Goal: Submit feedback/report problem: Submit feedback/report problem

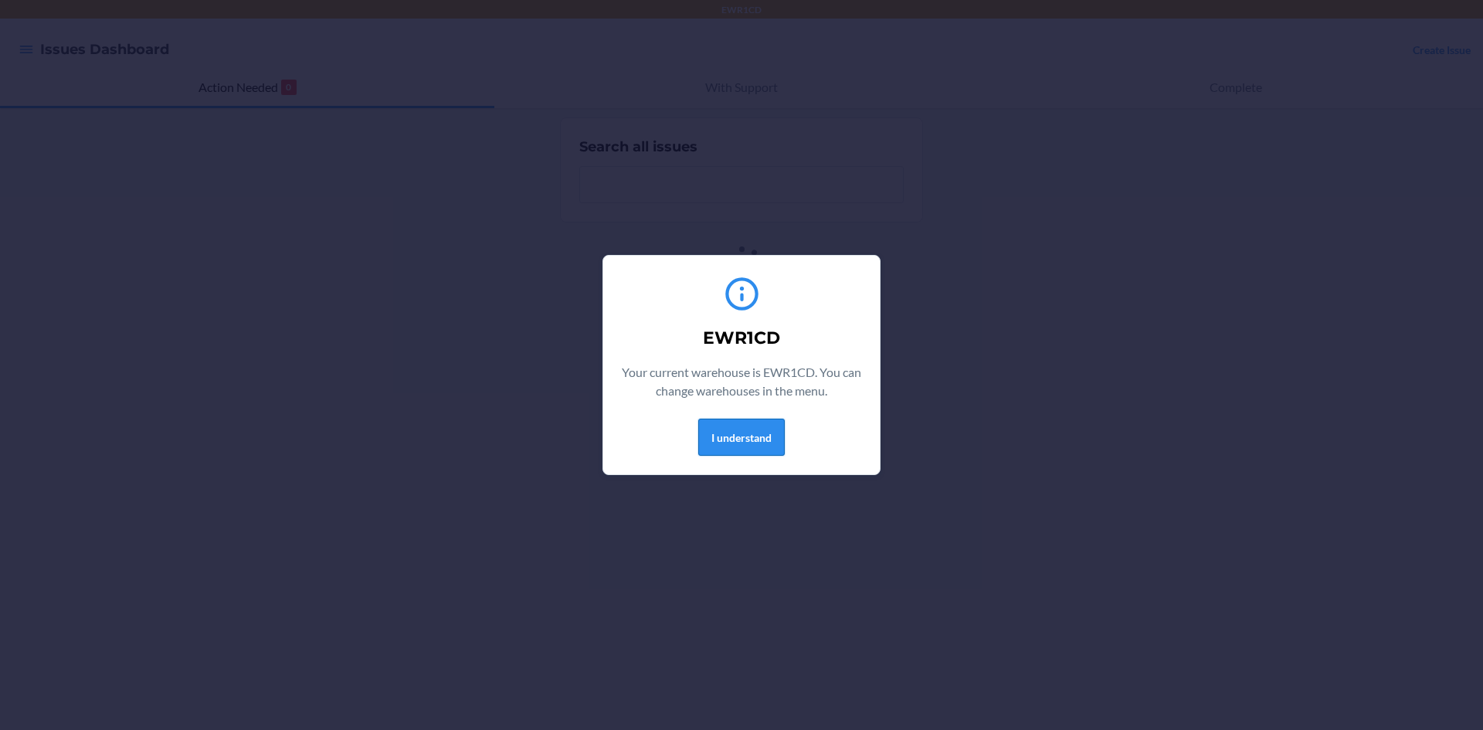
click at [718, 438] on button "I understand" at bounding box center [741, 437] width 86 height 37
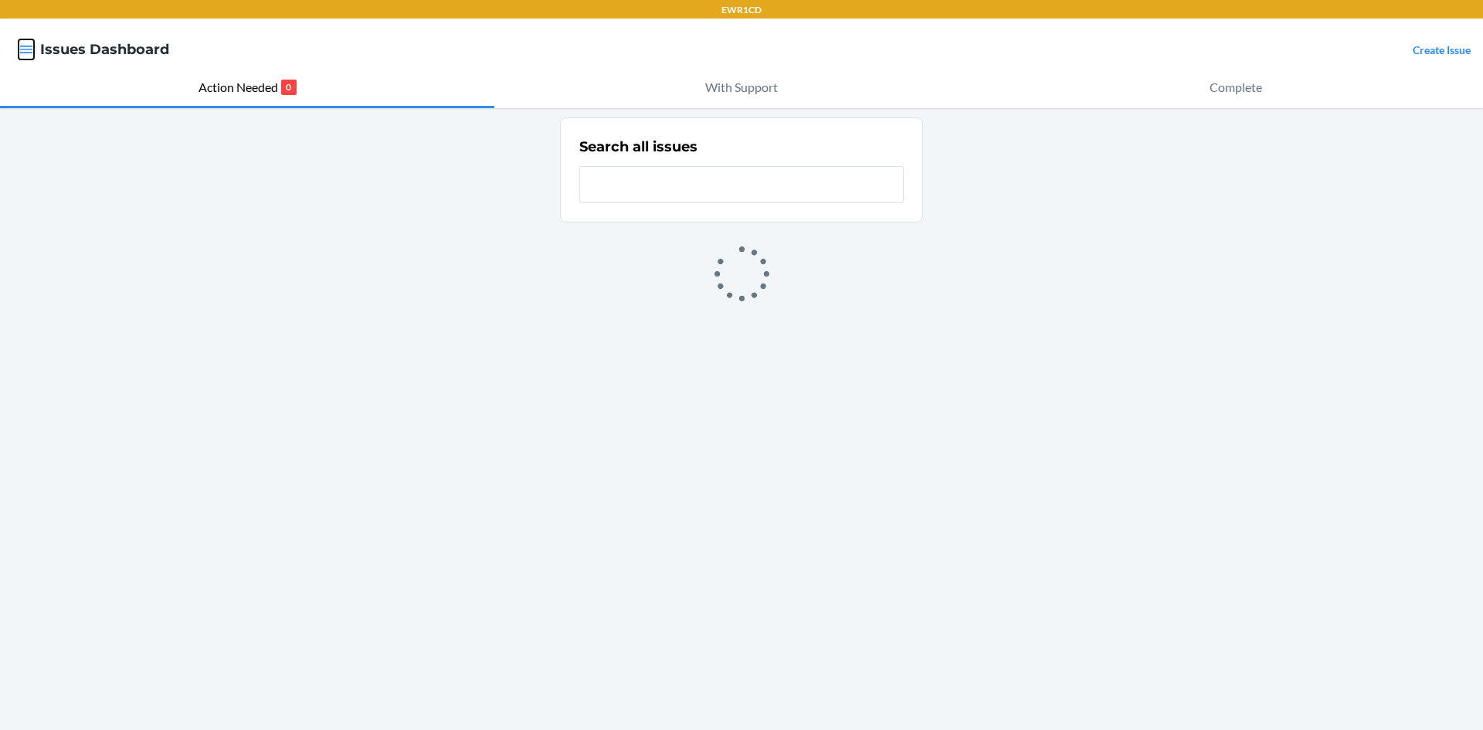
click at [30, 51] on icon "button" at bounding box center [26, 49] width 15 height 15
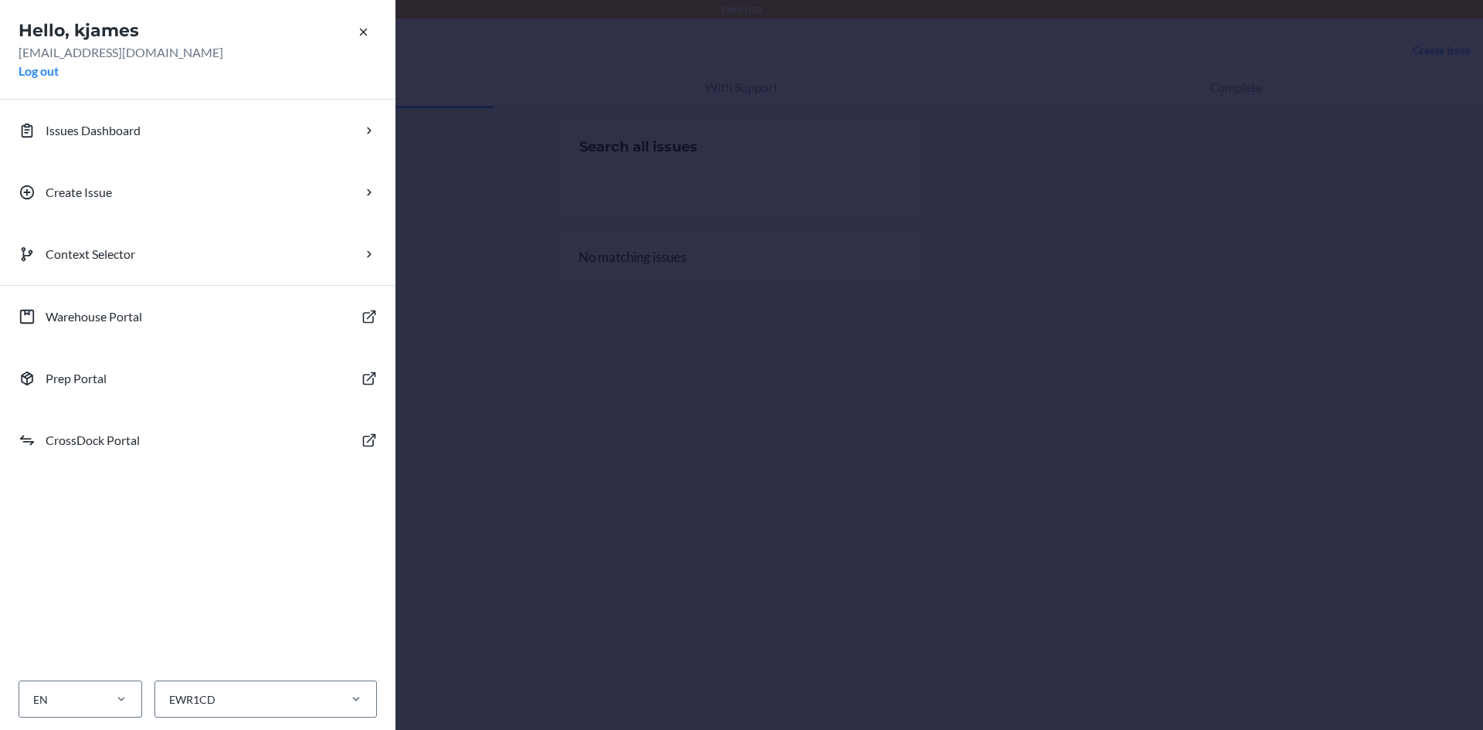
click at [775, 245] on div "Hello, kjames kjames@ewr1cd.com Log out Issues Dashboard Create Issue Context S…" at bounding box center [741, 365] width 1483 height 730
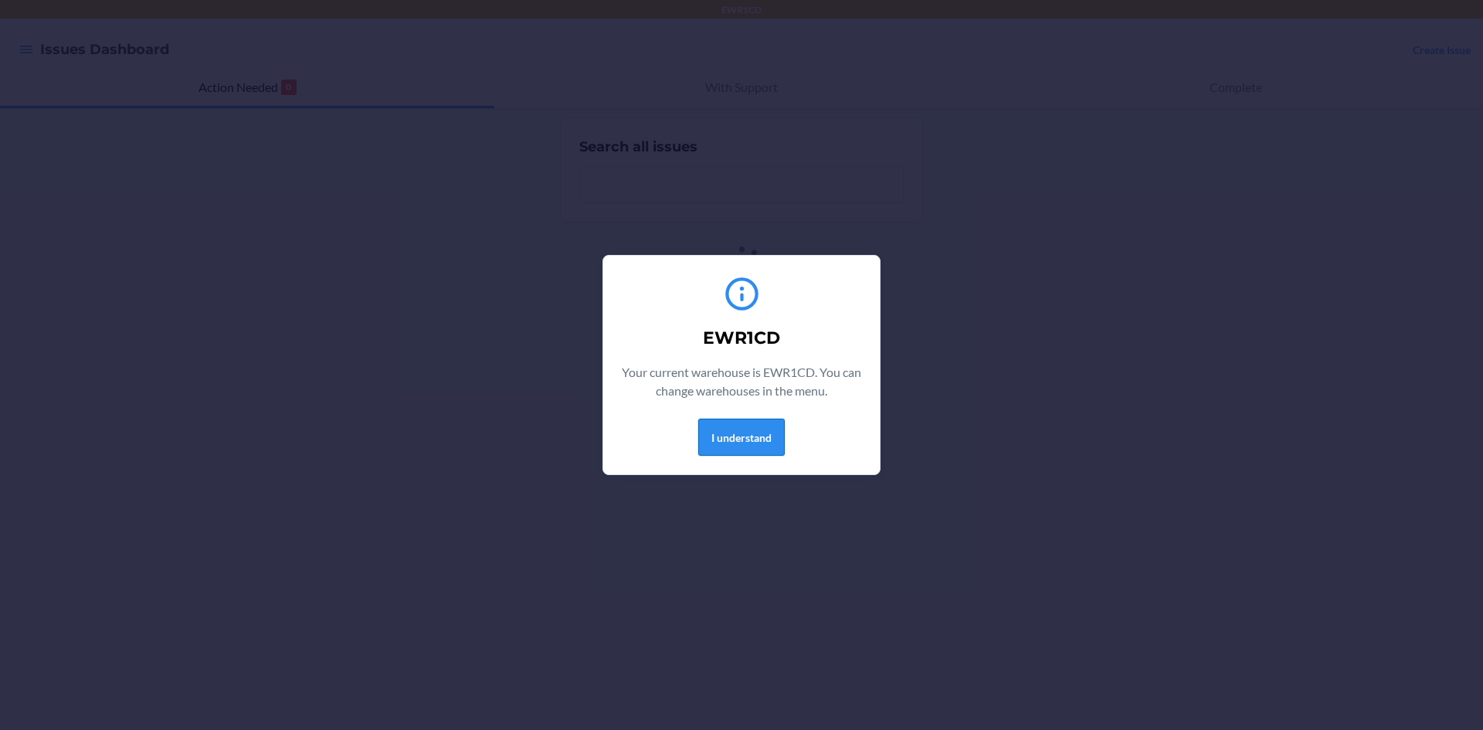
click at [772, 451] on button "I understand" at bounding box center [741, 437] width 86 height 37
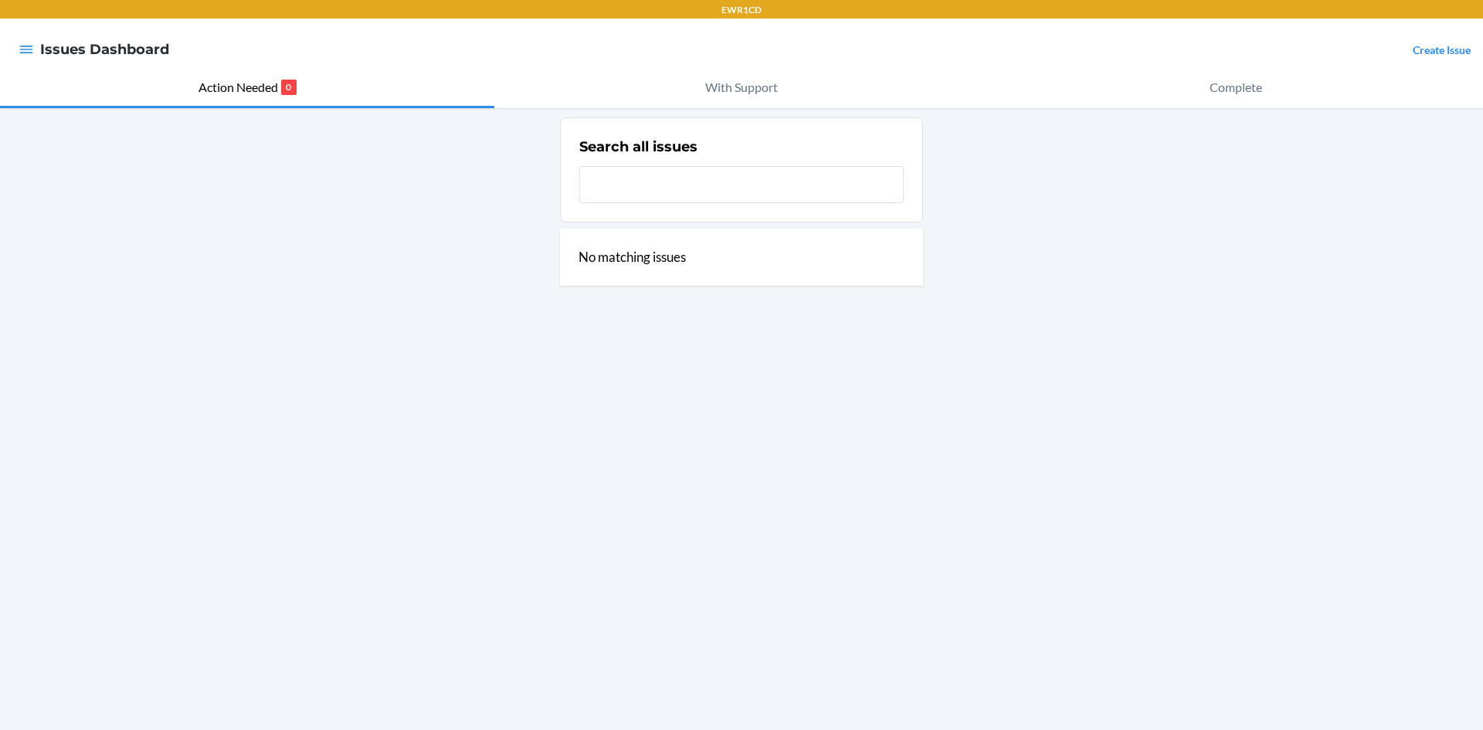
click at [36, 53] on div at bounding box center [26, 49] width 28 height 32
click at [33, 52] on div at bounding box center [26, 49] width 28 height 32
click at [29, 50] on icon "button" at bounding box center [26, 50] width 13 height 8
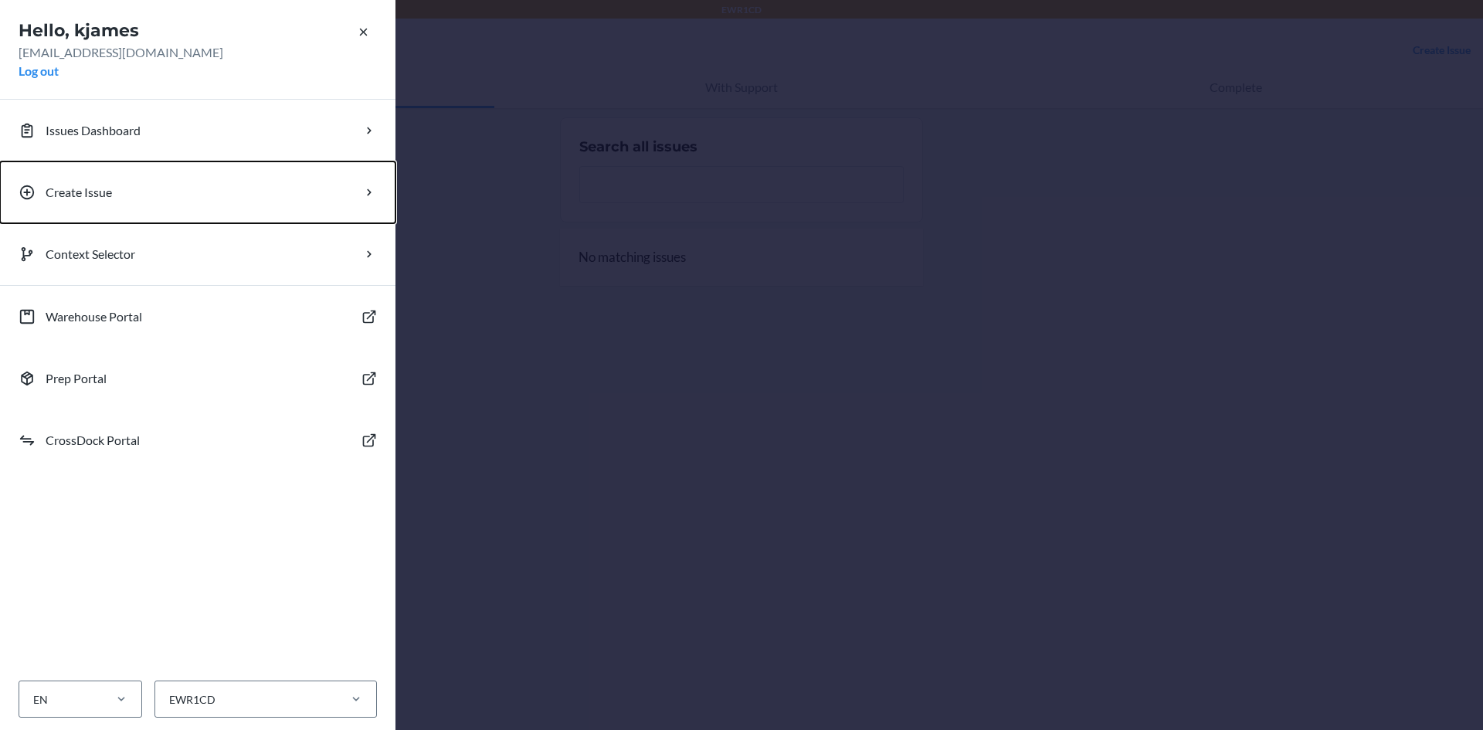
click at [90, 195] on p "Create Issue" at bounding box center [79, 192] width 66 height 19
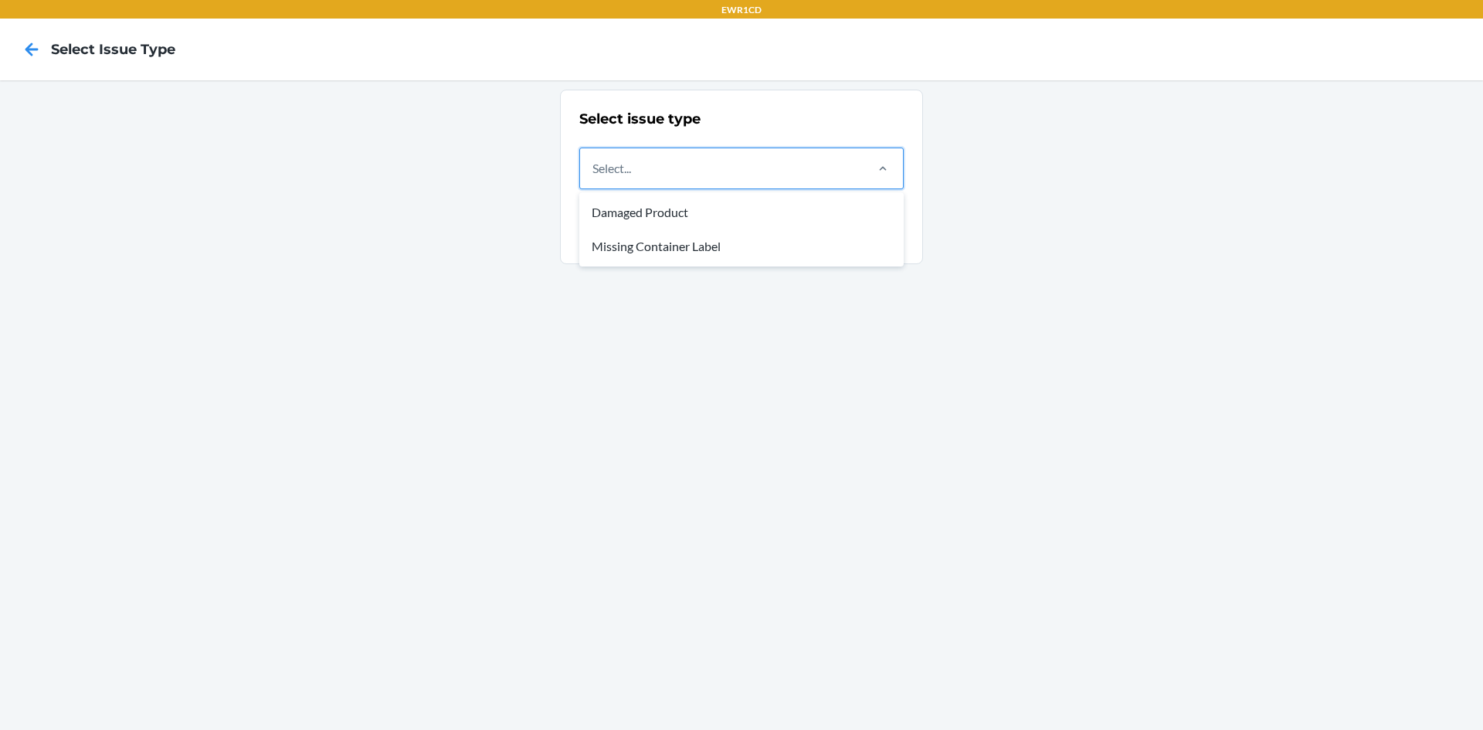
click at [724, 174] on div "Select..." at bounding box center [721, 168] width 283 height 40
click at [594, 174] on input "option Damaged Product focused, 1 of 2. 2 results available. Use Up and Down to…" at bounding box center [593, 168] width 2 height 19
click at [676, 261] on div "Missing Container Label" at bounding box center [741, 246] width 318 height 34
click at [594, 178] on input "option Missing Container Label focused, 2 of 2. 2 results available. Use Up and…" at bounding box center [593, 168] width 2 height 19
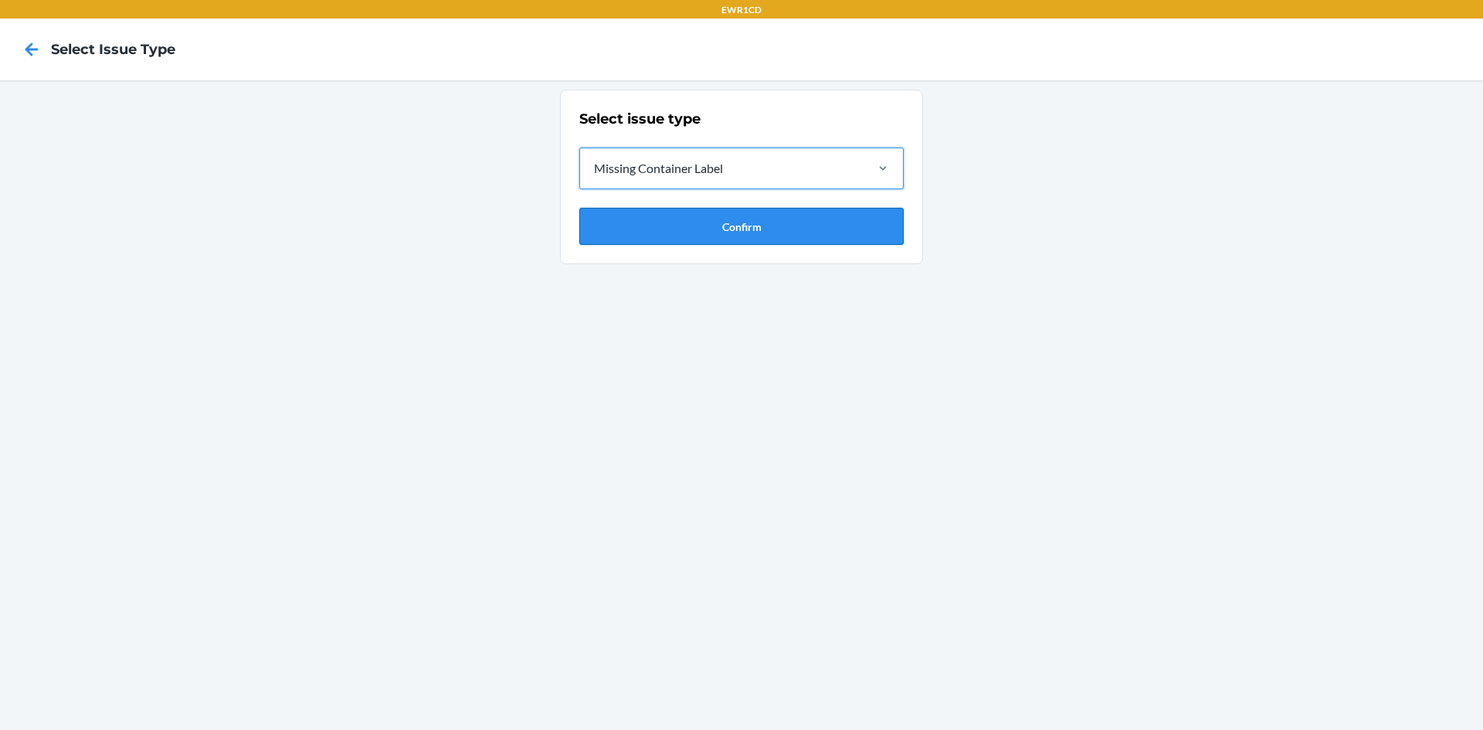
click at [713, 234] on button "Confirm" at bounding box center [741, 226] width 324 height 37
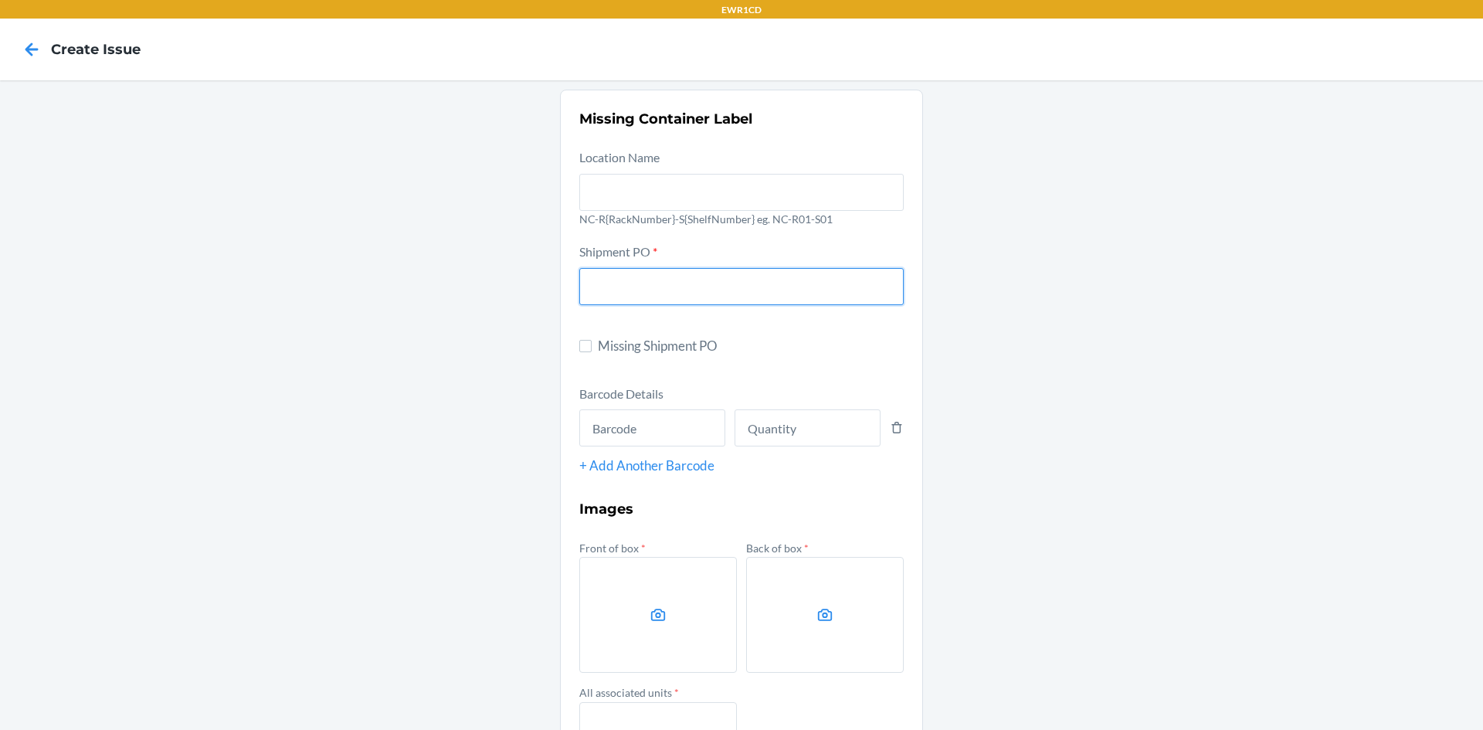
click at [705, 269] on input "text" at bounding box center [741, 286] width 324 height 37
type input "9902022"
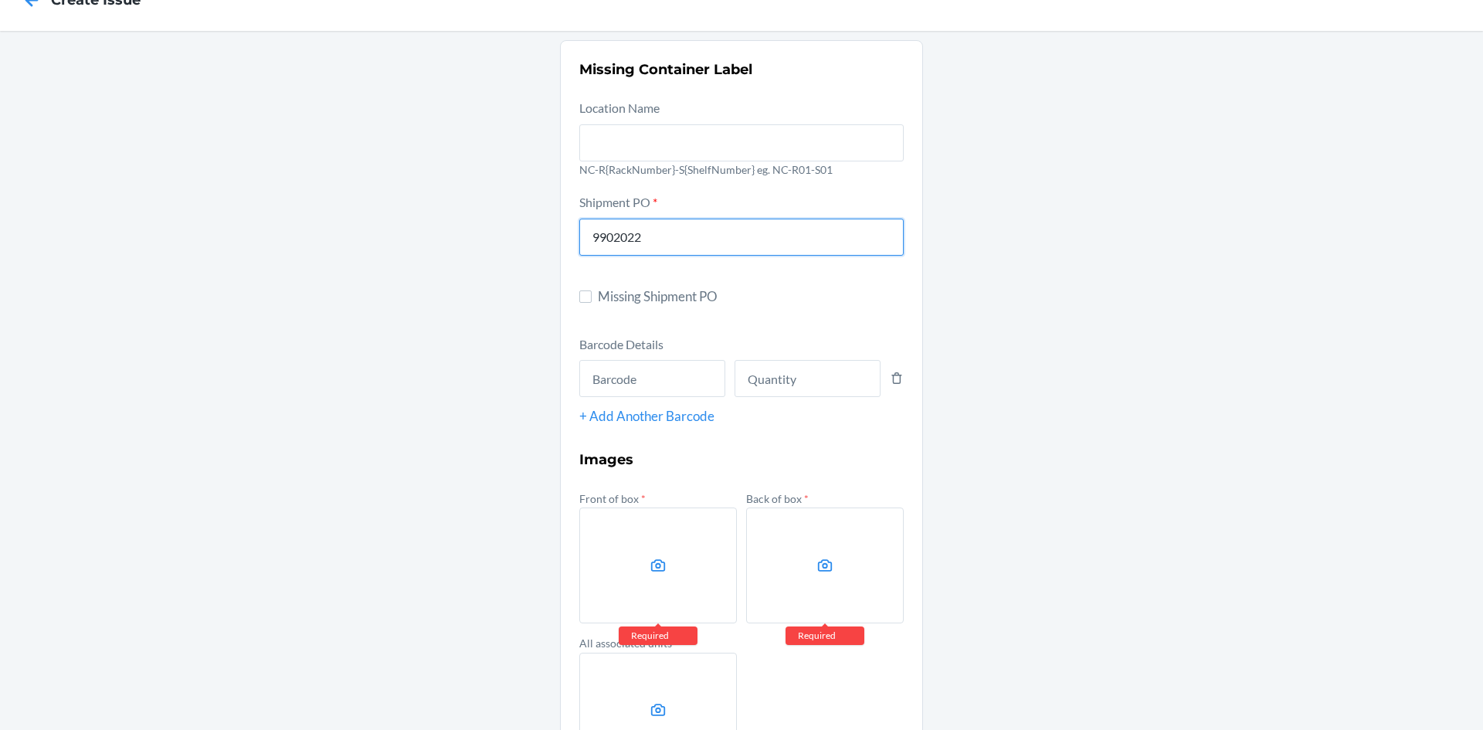
scroll to position [77, 0]
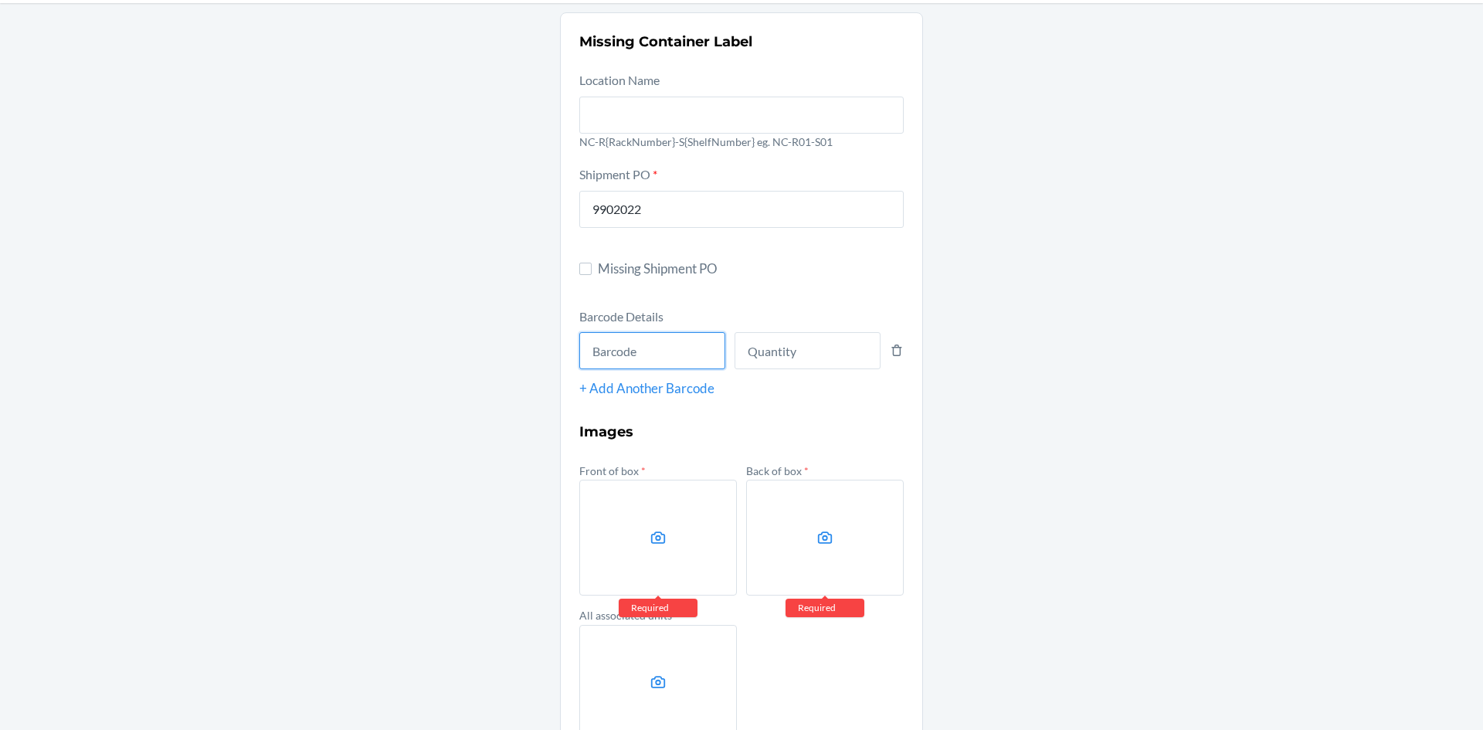
click at [647, 361] on input "text" at bounding box center [652, 350] width 146 height 37
type input "00198715599008"
click at [801, 368] on input "number" at bounding box center [807, 350] width 146 height 37
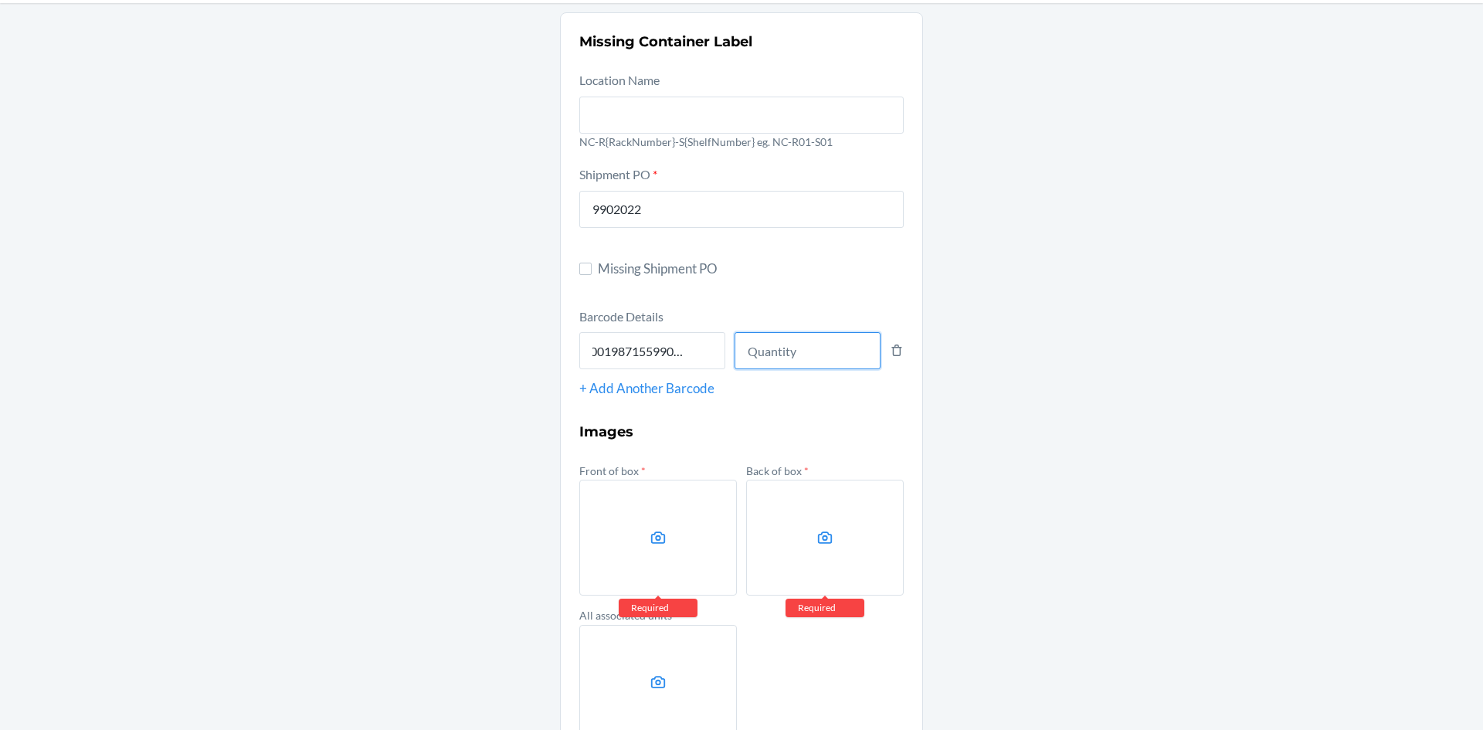
scroll to position [0, 0]
type input "100"
click at [598, 541] on label at bounding box center [658, 538] width 158 height 116
click at [0, 0] on input "file" at bounding box center [0, 0] width 0 height 0
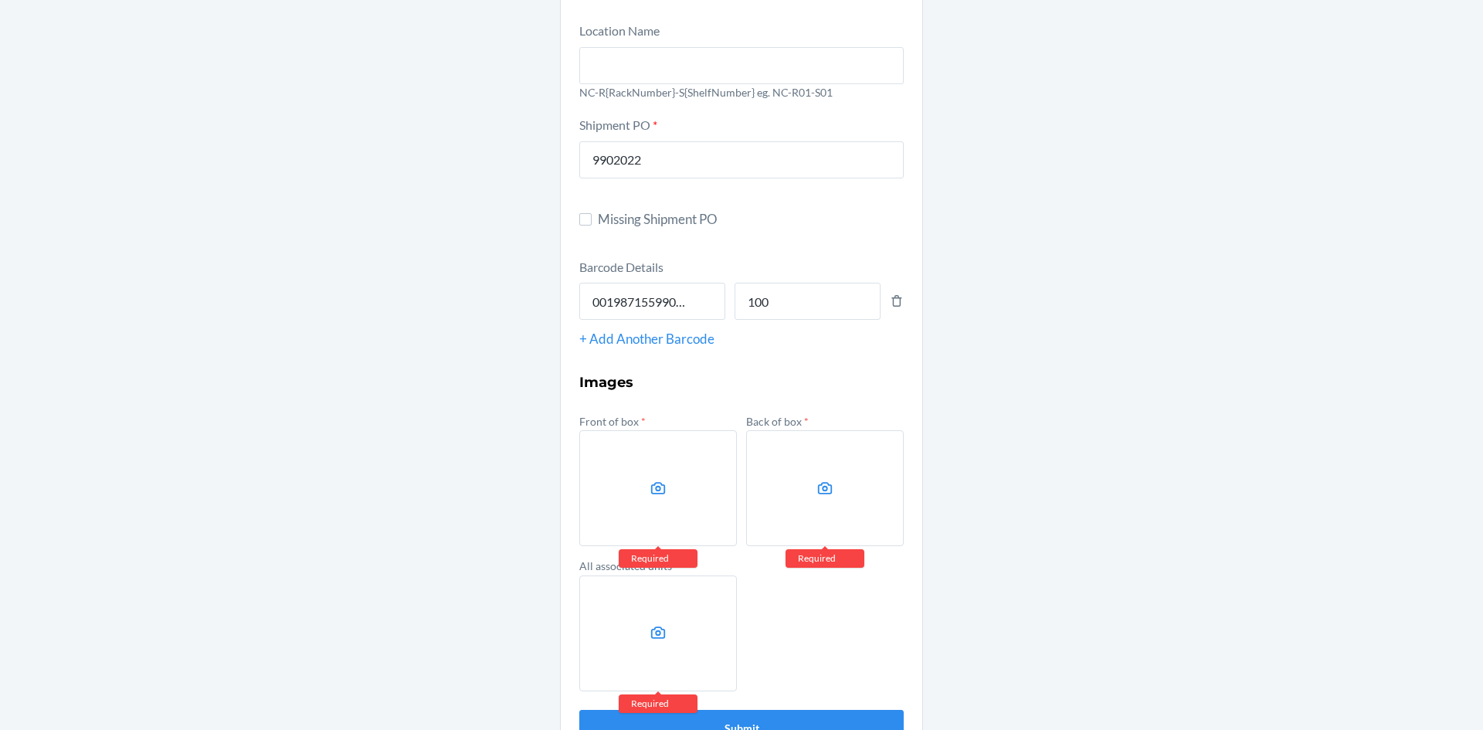
scroll to position [172, 0]
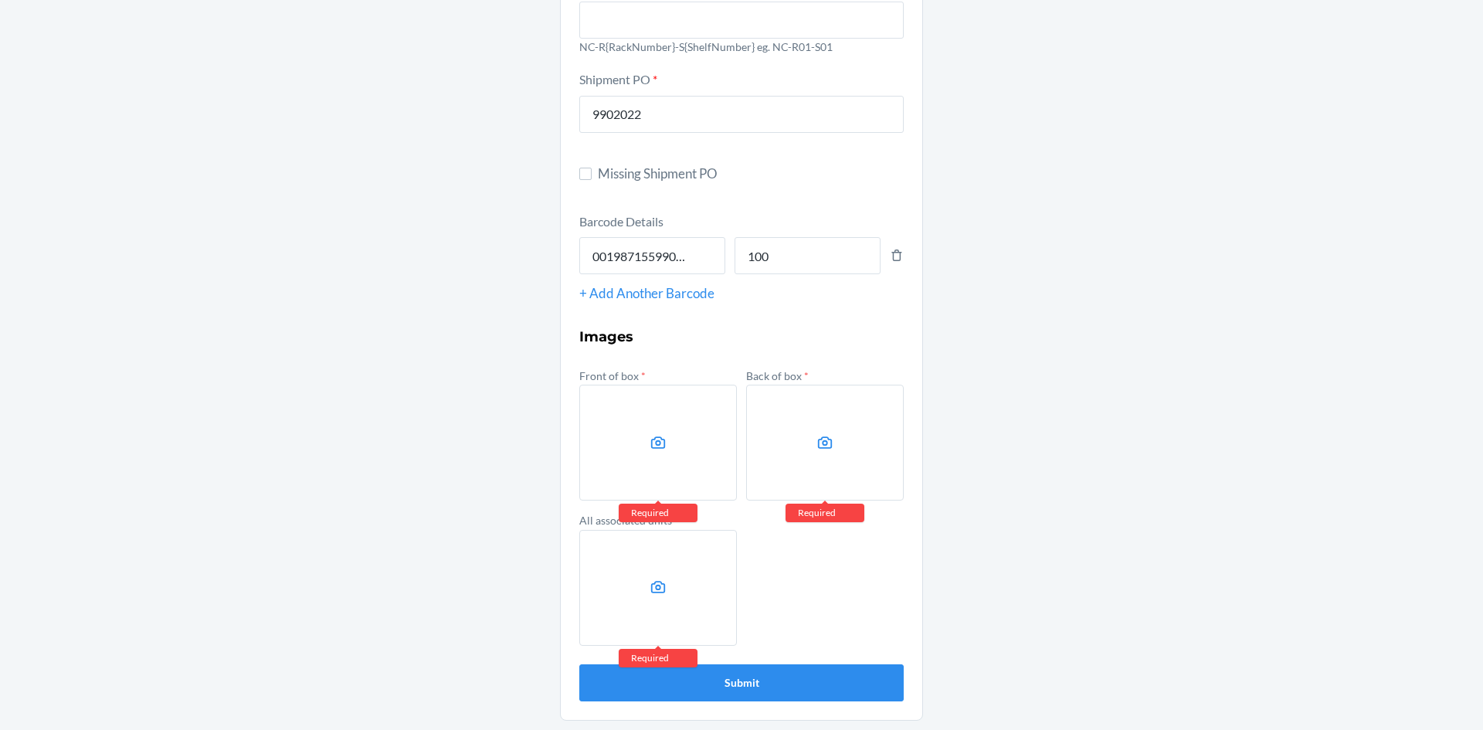
click at [680, 454] on label at bounding box center [658, 443] width 158 height 116
click at [0, 0] on input "file" at bounding box center [0, 0] width 0 height 0
click at [641, 182] on span "Missing Shipment PO" at bounding box center [751, 174] width 306 height 20
click at [591, 180] on input "Missing Shipment PO" at bounding box center [585, 174] width 12 height 12
checkbox input "true"
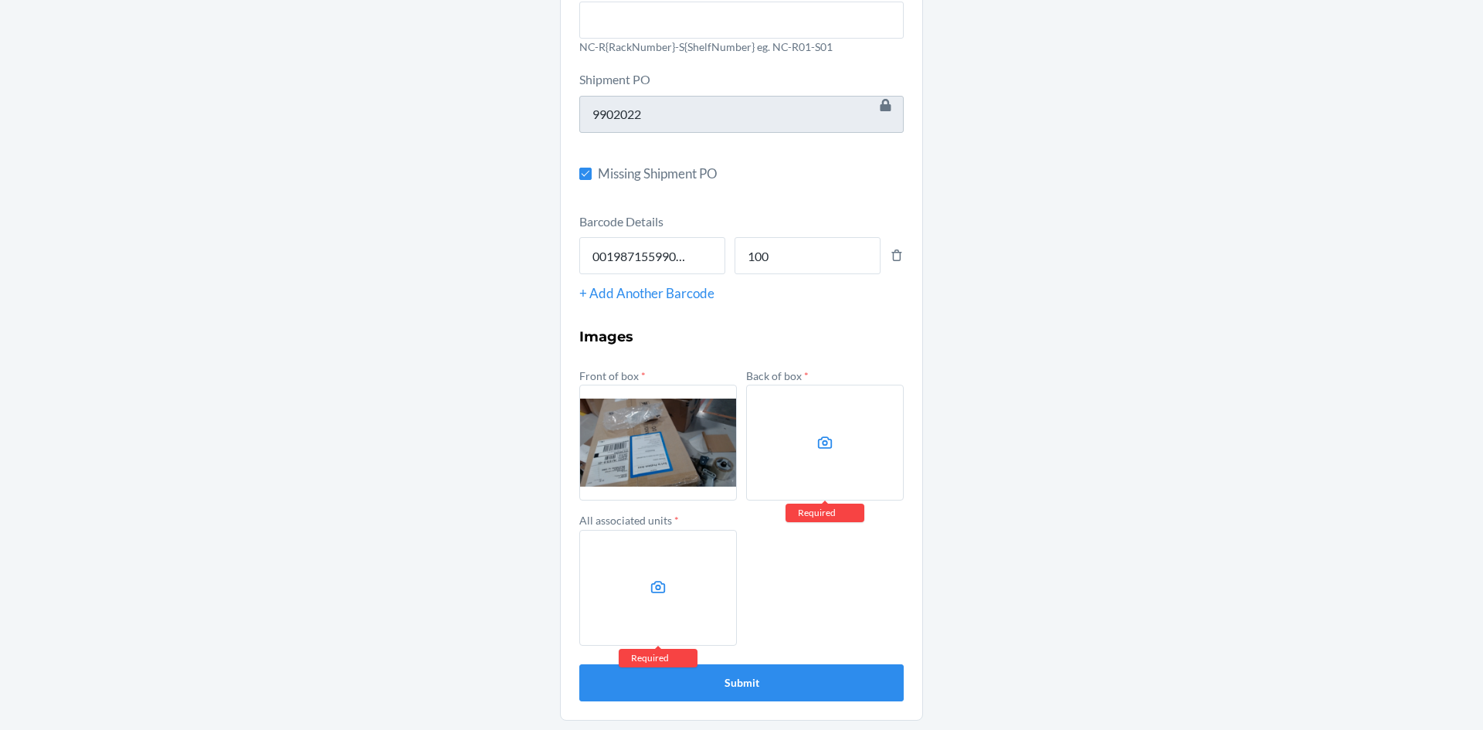
click at [840, 435] on label at bounding box center [825, 443] width 158 height 116
click at [0, 0] on input "file" at bounding box center [0, 0] width 0 height 0
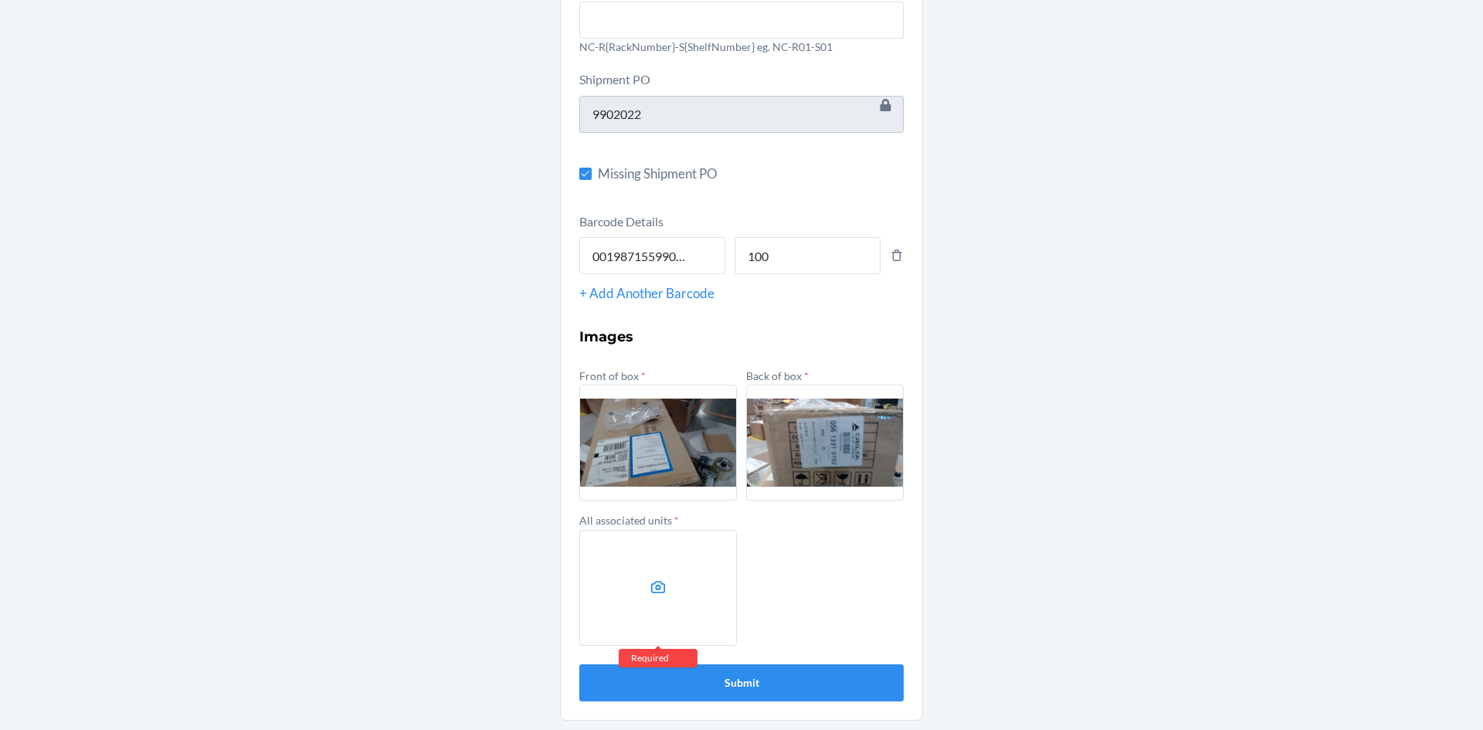
click at [671, 570] on label at bounding box center [658, 588] width 158 height 116
click at [0, 0] on input "file" at bounding box center [0, 0] width 0 height 0
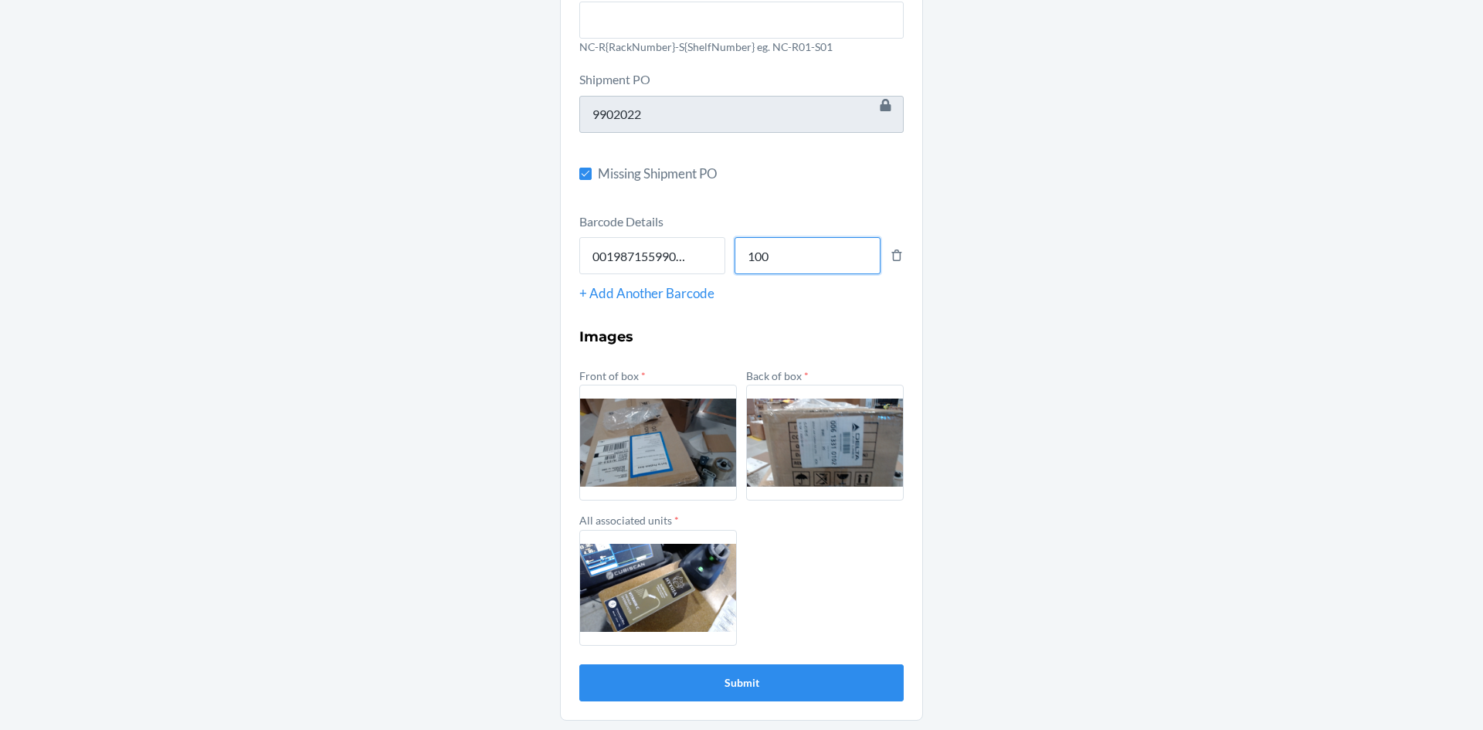
click at [813, 256] on input "100" at bounding box center [807, 255] width 146 height 37
type input "1"
type input "50"
click at [679, 687] on button "Submit" at bounding box center [741, 682] width 324 height 37
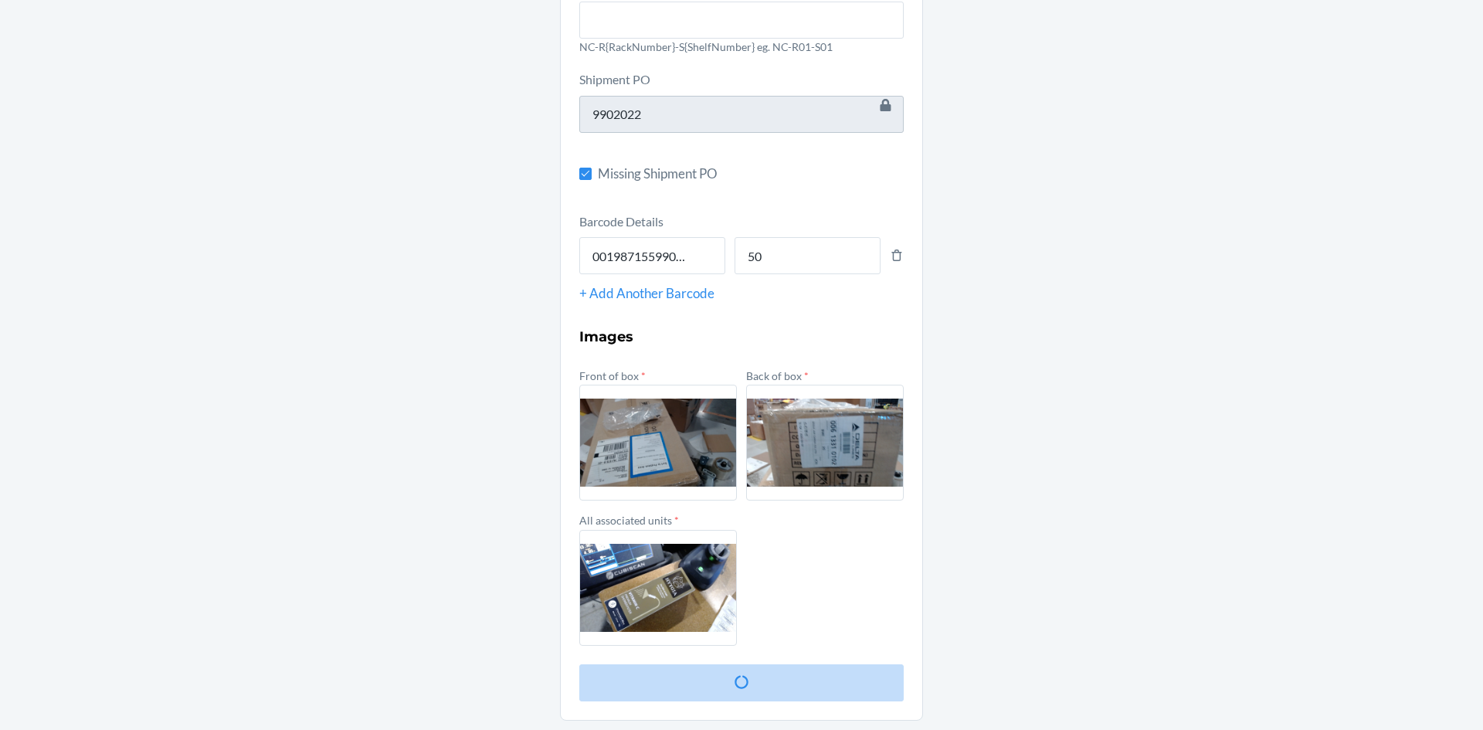
scroll to position [0, 0]
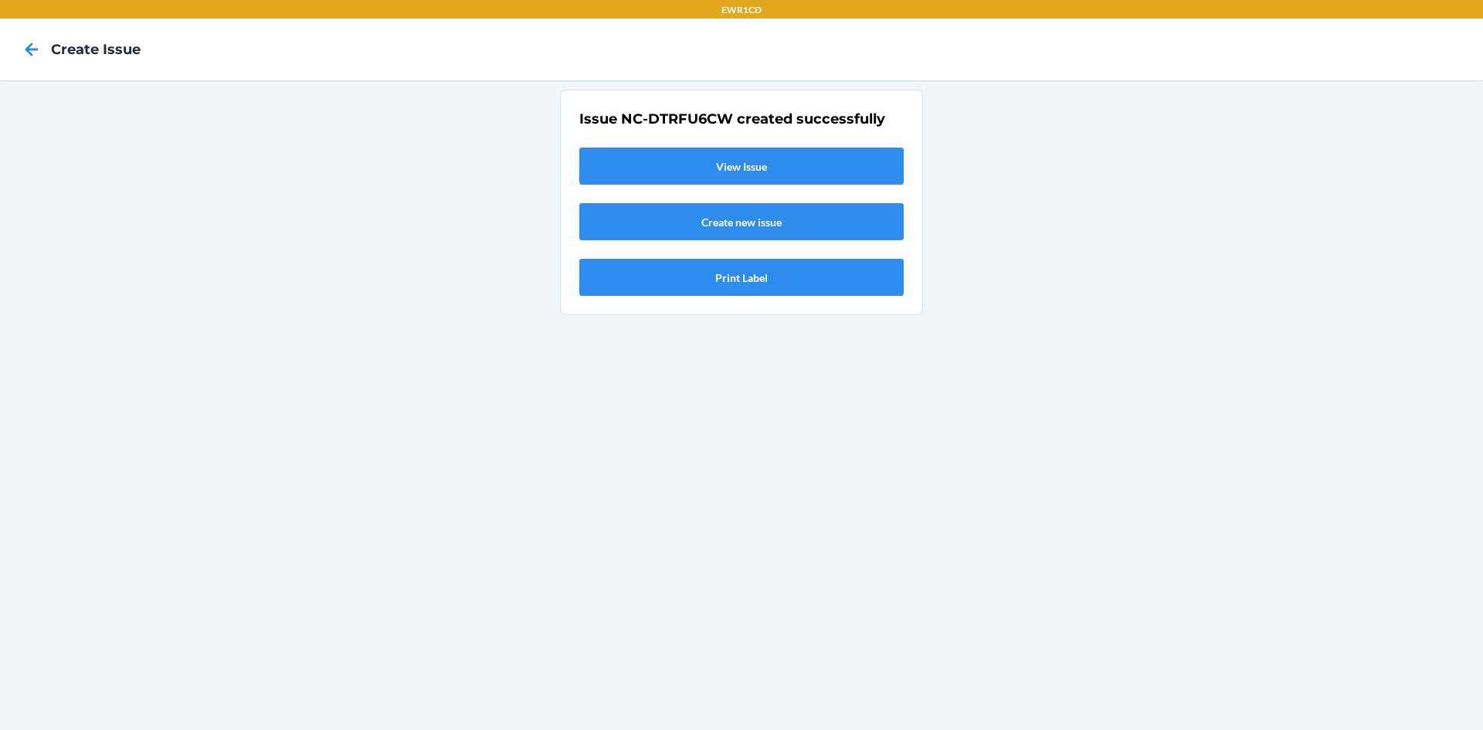
click at [722, 158] on link "View Issue" at bounding box center [741, 165] width 324 height 37
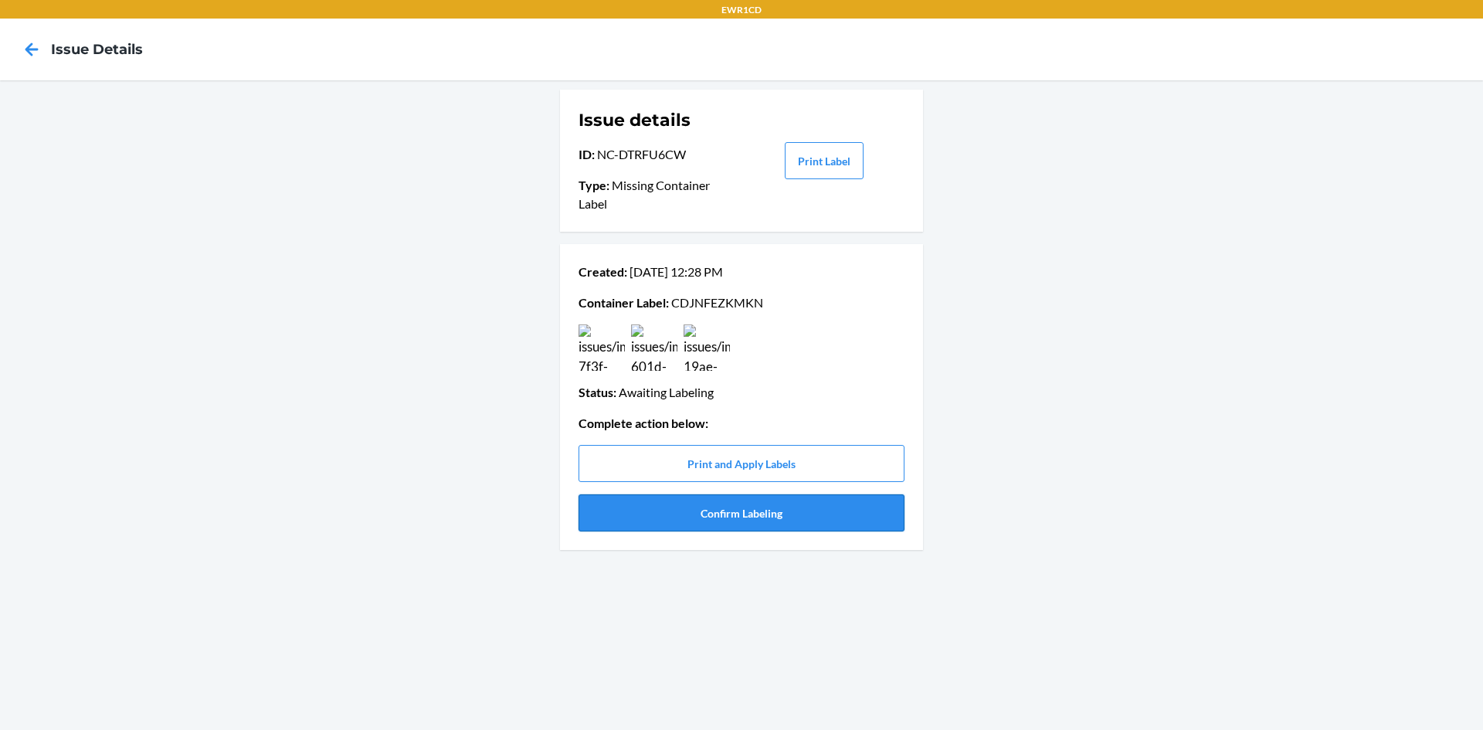
click at [700, 515] on button "Confirm Labeling" at bounding box center [741, 512] width 326 height 37
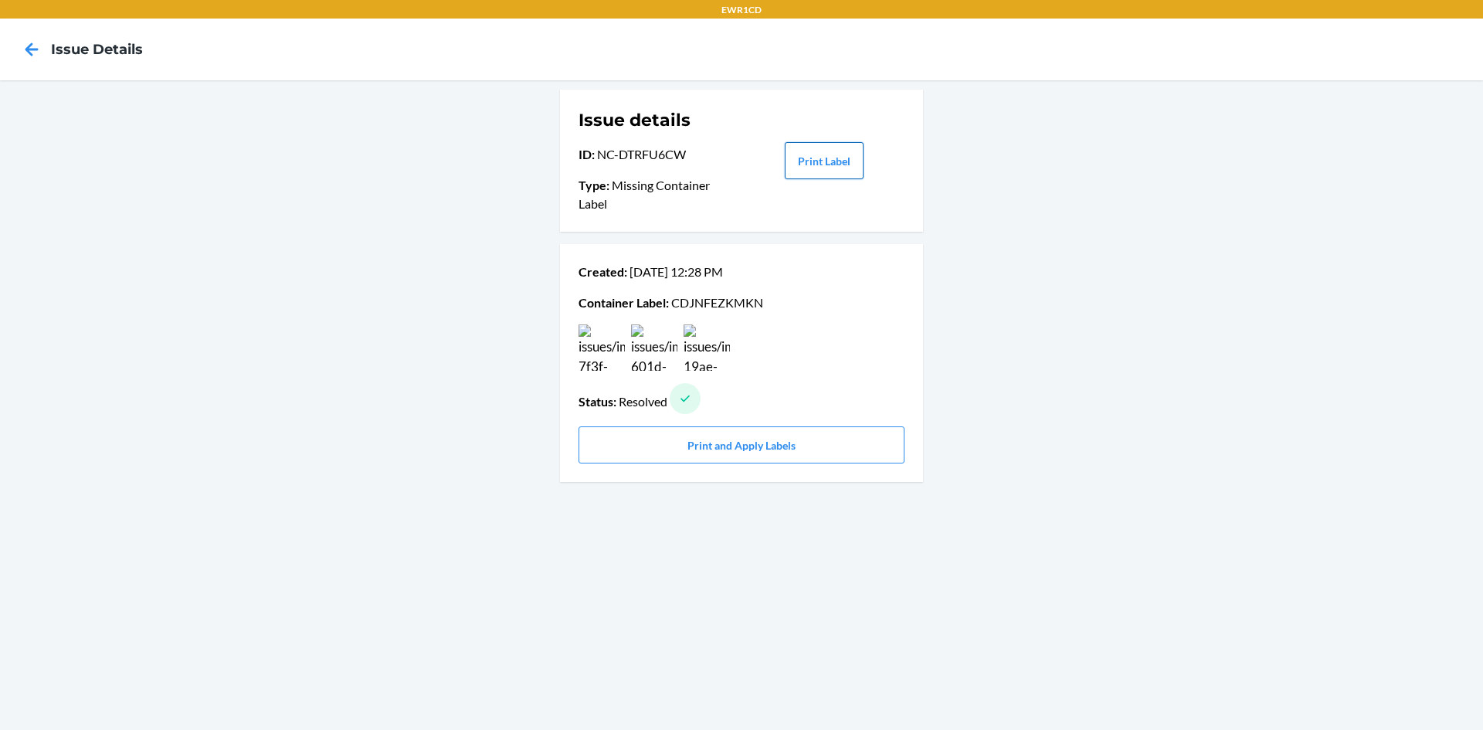
click at [802, 163] on button "Print Label" at bounding box center [824, 160] width 79 height 37
click at [25, 46] on icon at bounding box center [32, 49] width 26 height 26
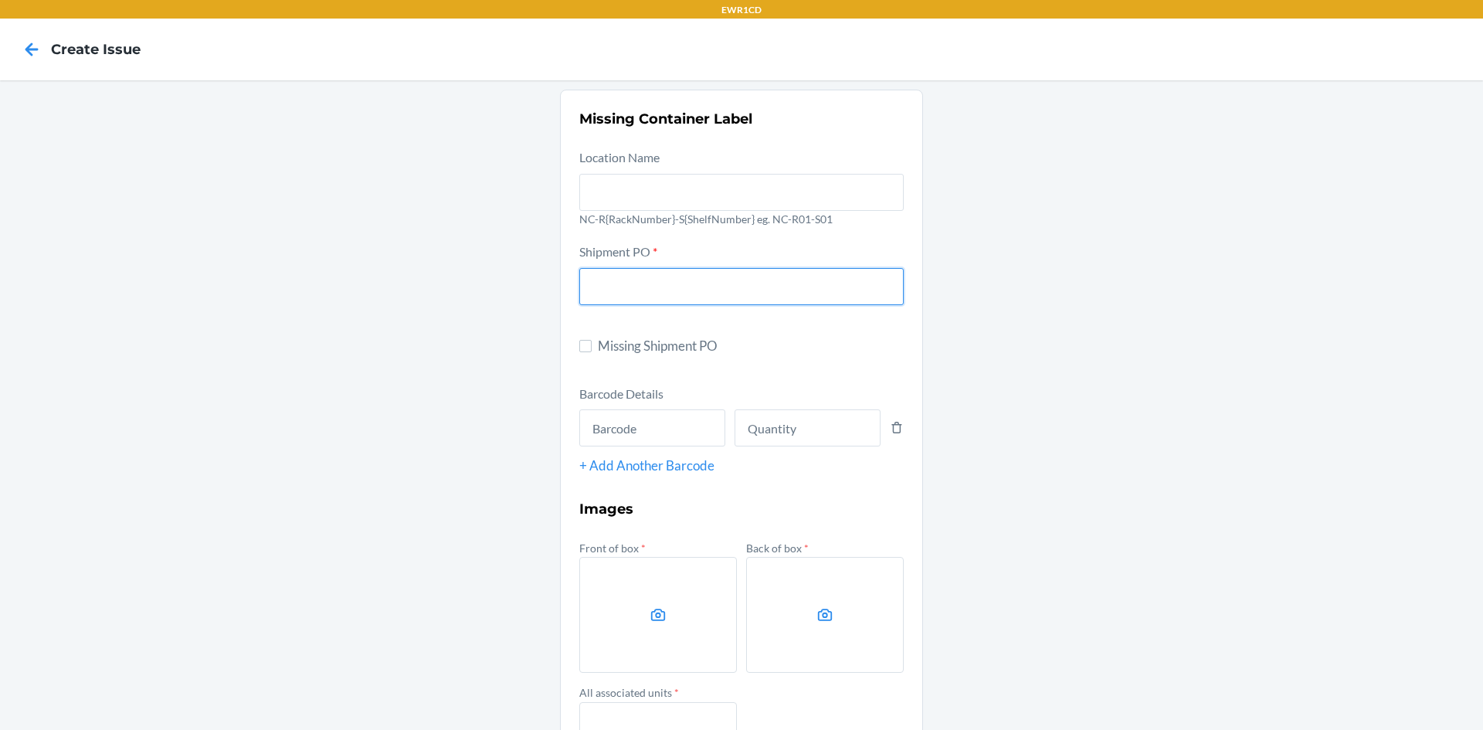
click at [718, 297] on input "text" at bounding box center [741, 286] width 324 height 37
type input "9902022"
click at [629, 432] on input "text" at bounding box center [652, 427] width 146 height 37
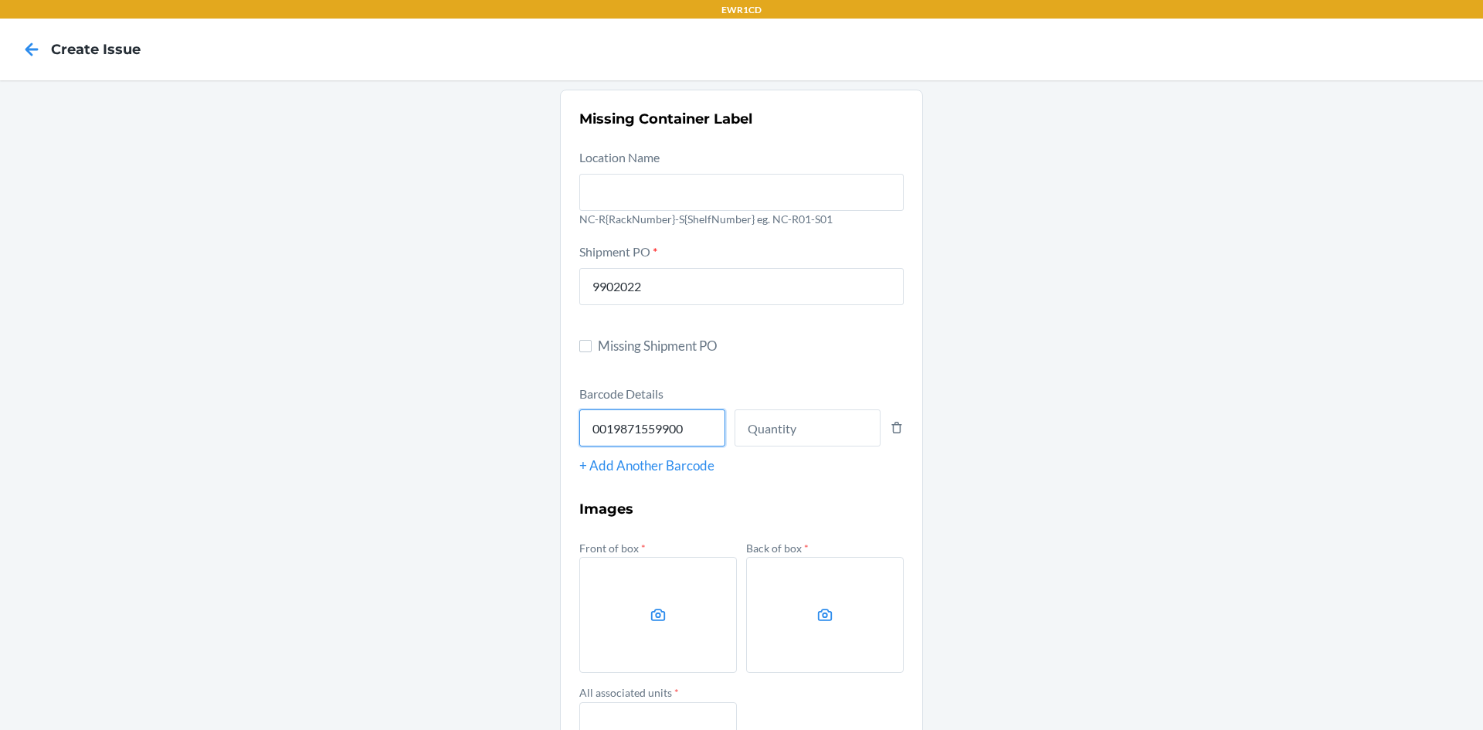
type input "00198715599008"
click at [758, 446] on div "Barcode Details 00198715599008 + Add Another Barcode" at bounding box center [741, 430] width 324 height 92
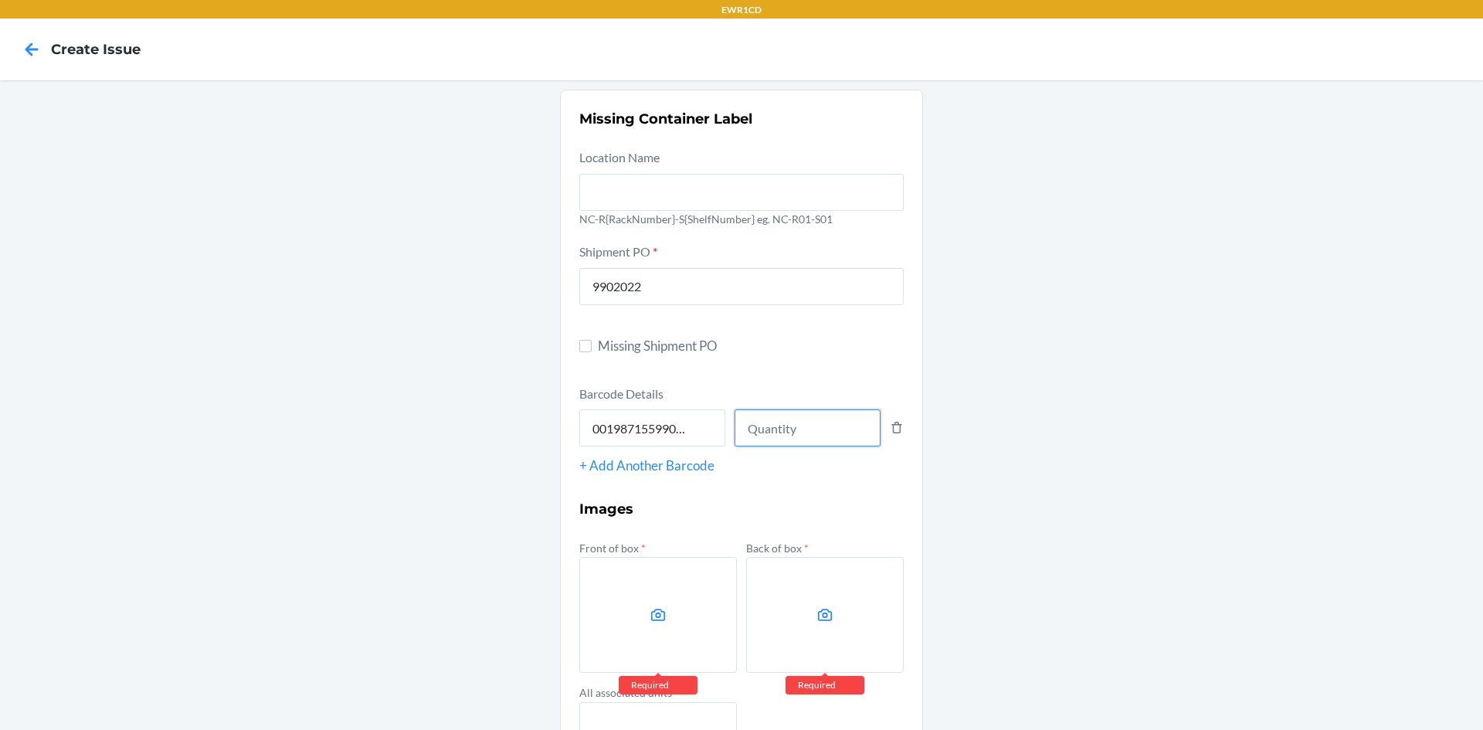
click at [762, 442] on input "number" at bounding box center [807, 427] width 146 height 37
type input "50"
click at [690, 605] on label at bounding box center [658, 615] width 158 height 116
click at [0, 0] on input "file" at bounding box center [0, 0] width 0 height 0
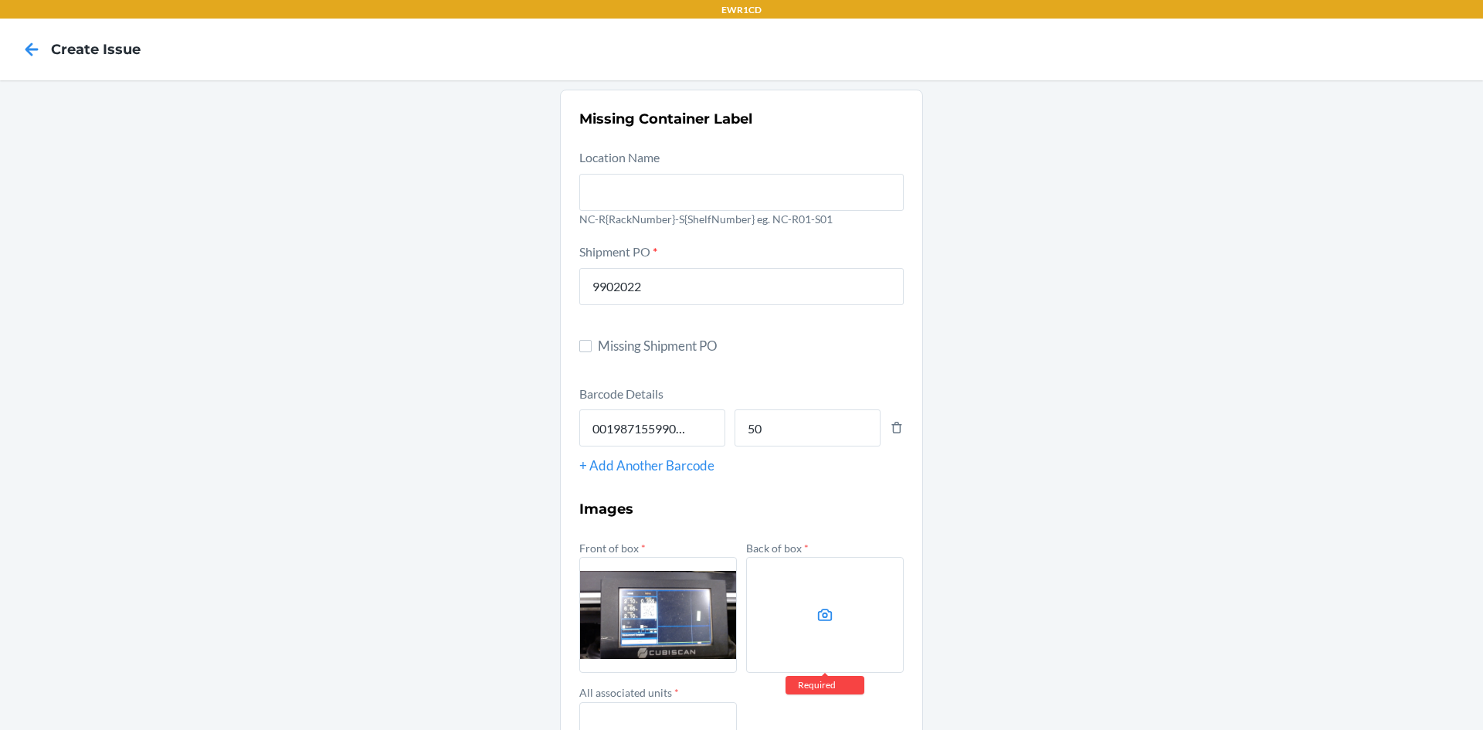
click at [785, 580] on label at bounding box center [825, 615] width 158 height 116
click at [0, 0] on input "file" at bounding box center [0, 0] width 0 height 0
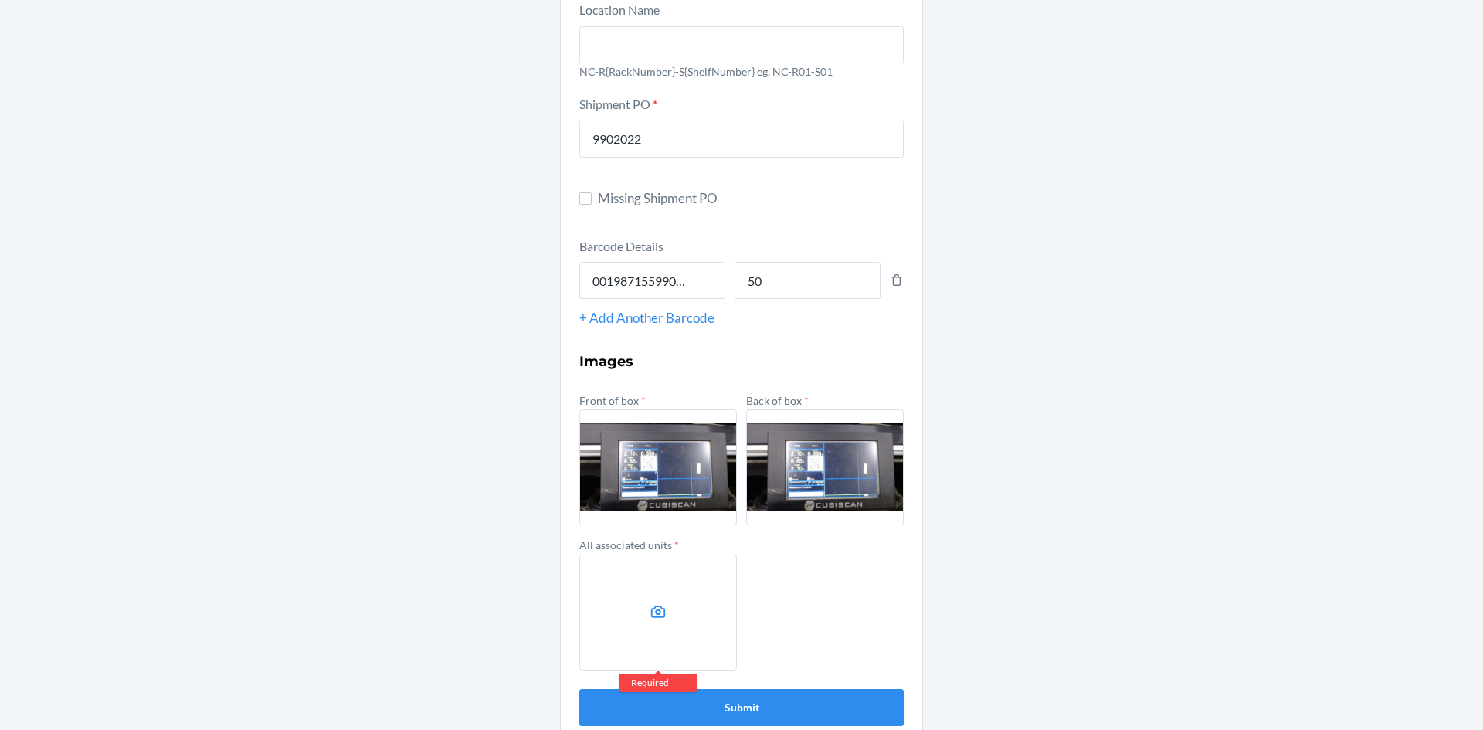
scroll to position [154, 0]
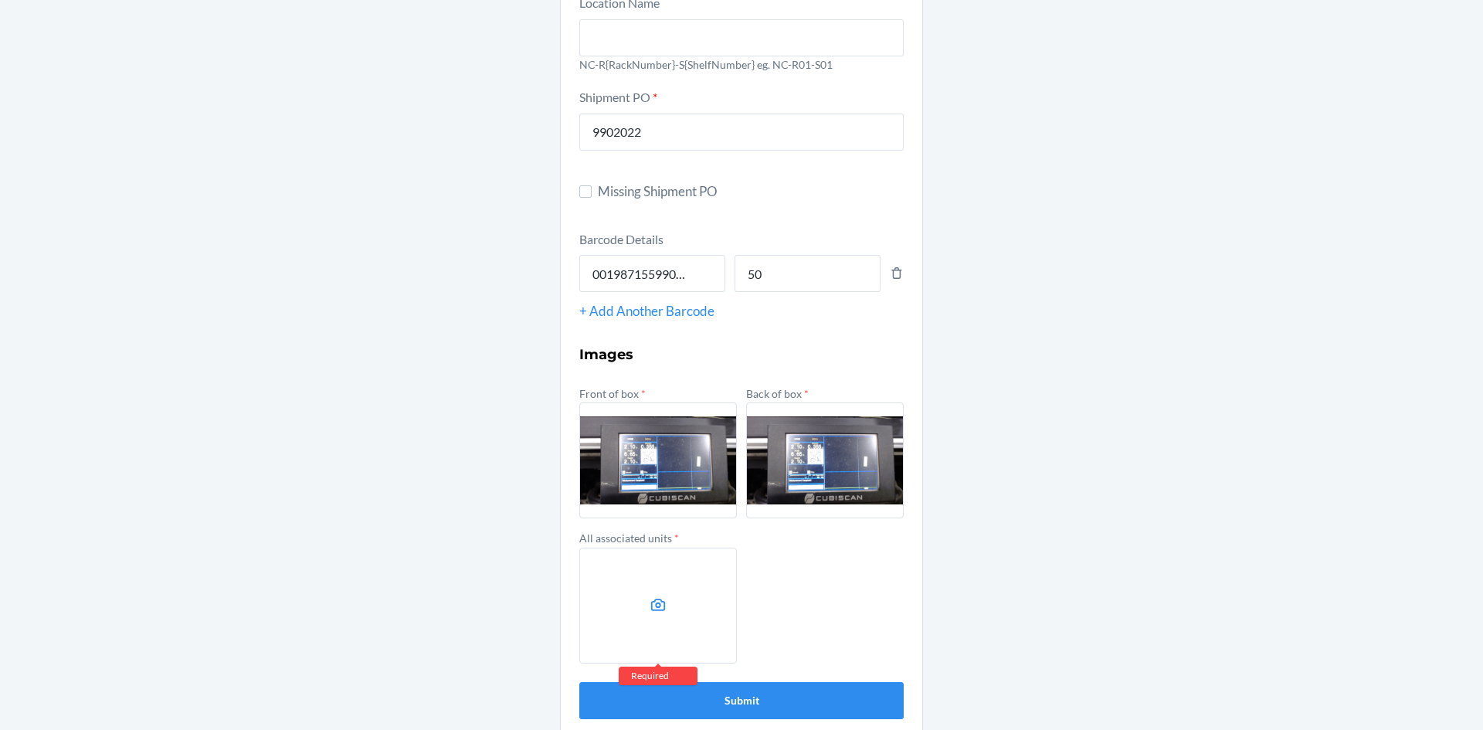
click at [624, 439] on label at bounding box center [658, 460] width 158 height 116
click at [0, 0] on input "file" at bounding box center [0, 0] width 0 height 0
click at [639, 460] on label at bounding box center [658, 460] width 158 height 116
click at [0, 0] on input "file" at bounding box center [0, 0] width 0 height 0
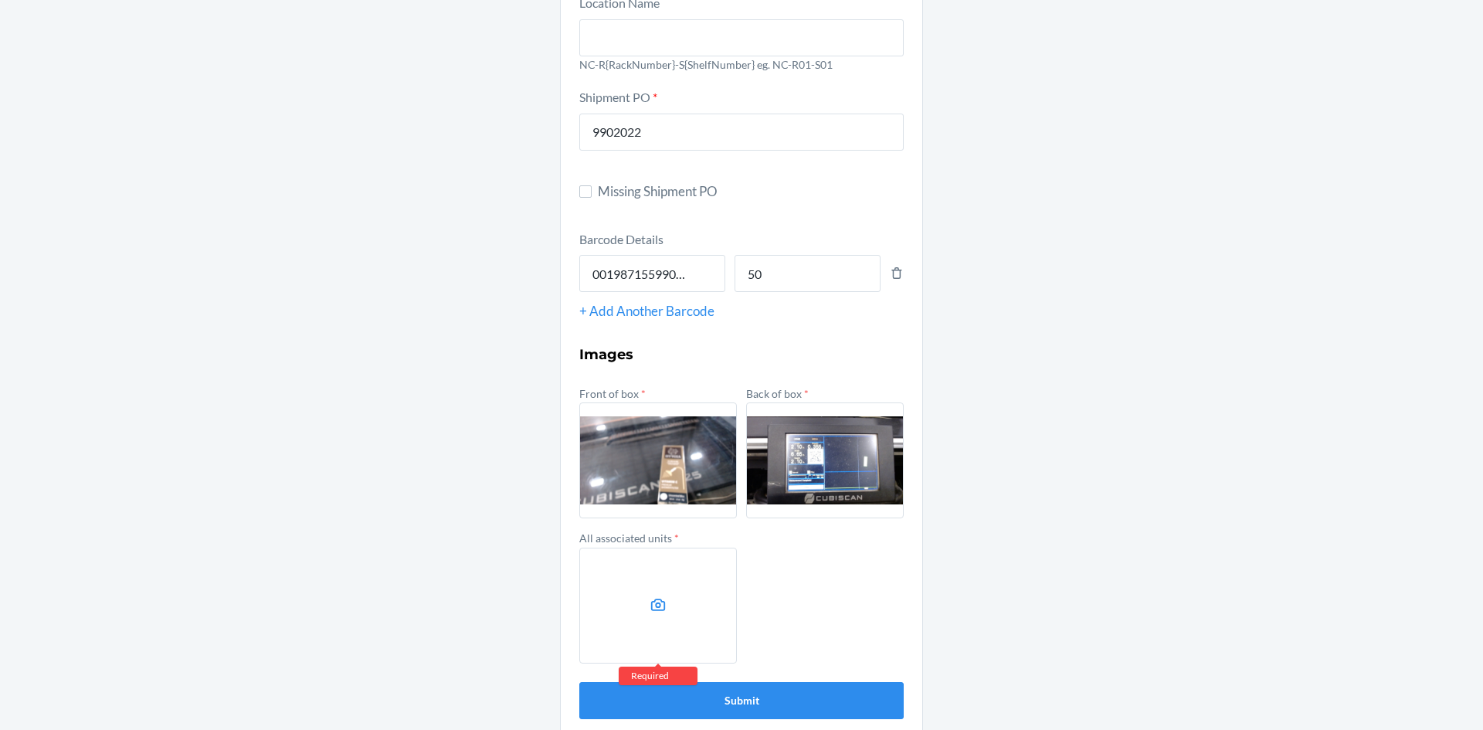
click at [863, 483] on label at bounding box center [825, 460] width 158 height 116
click at [0, 0] on input "file" at bounding box center [0, 0] width 0 height 0
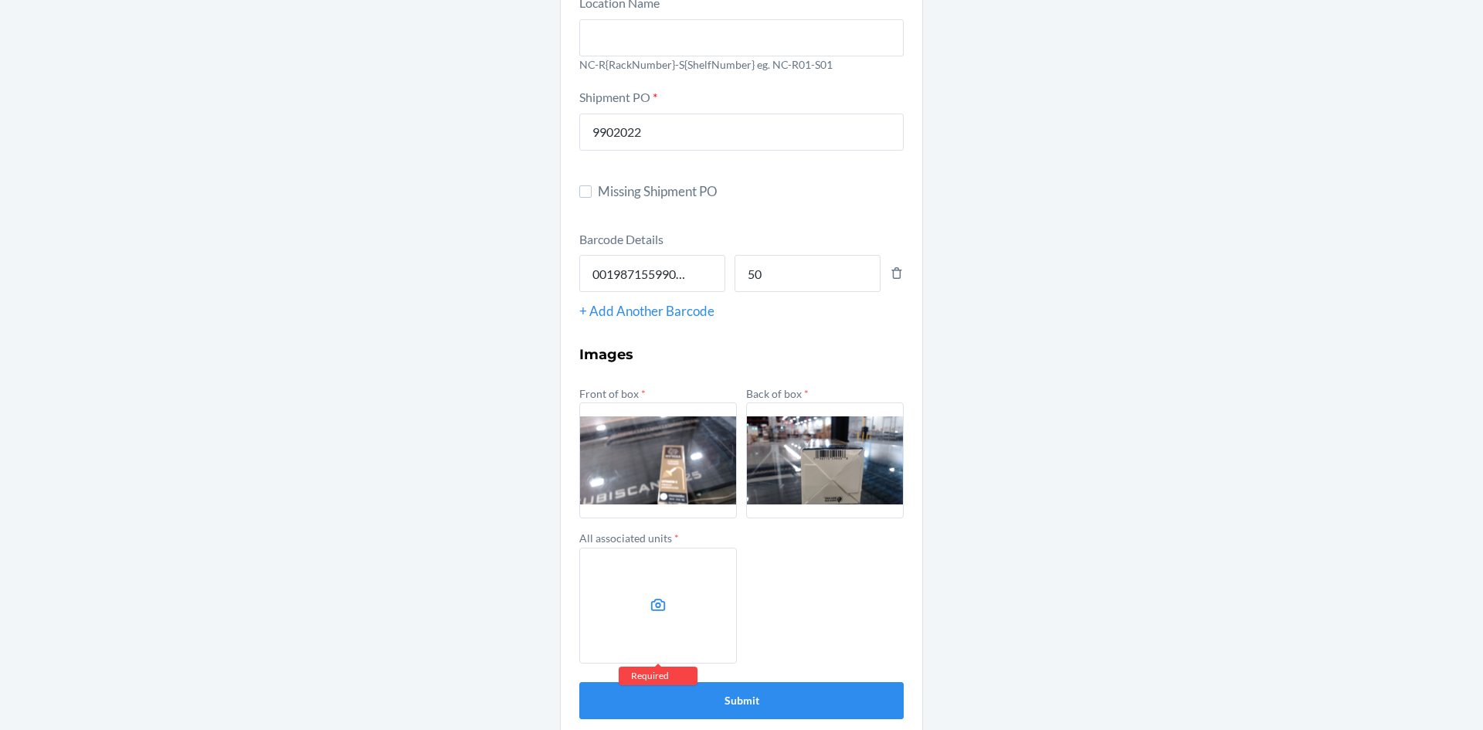
click at [627, 568] on label at bounding box center [658, 605] width 158 height 116
click at [0, 0] on input "file" at bounding box center [0, 0] width 0 height 0
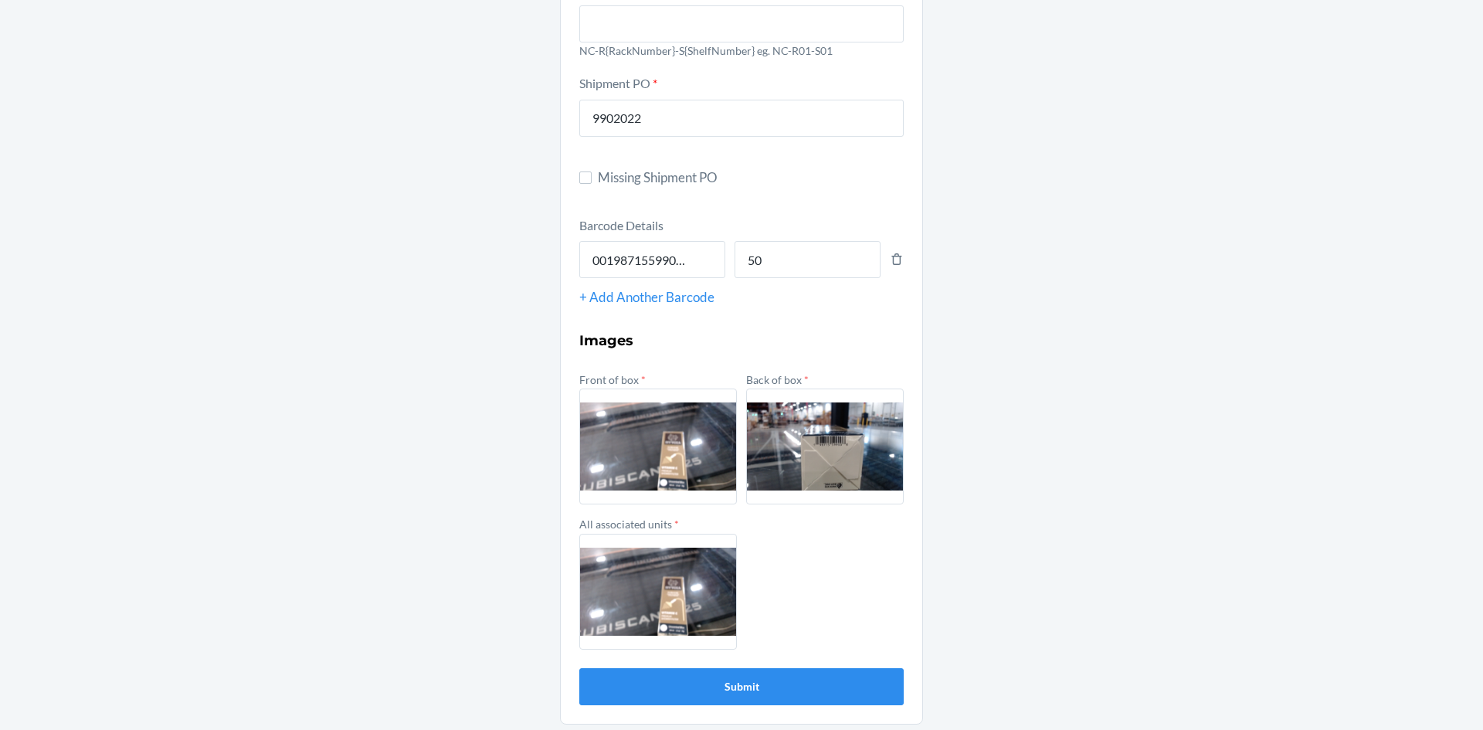
scroll to position [172, 0]
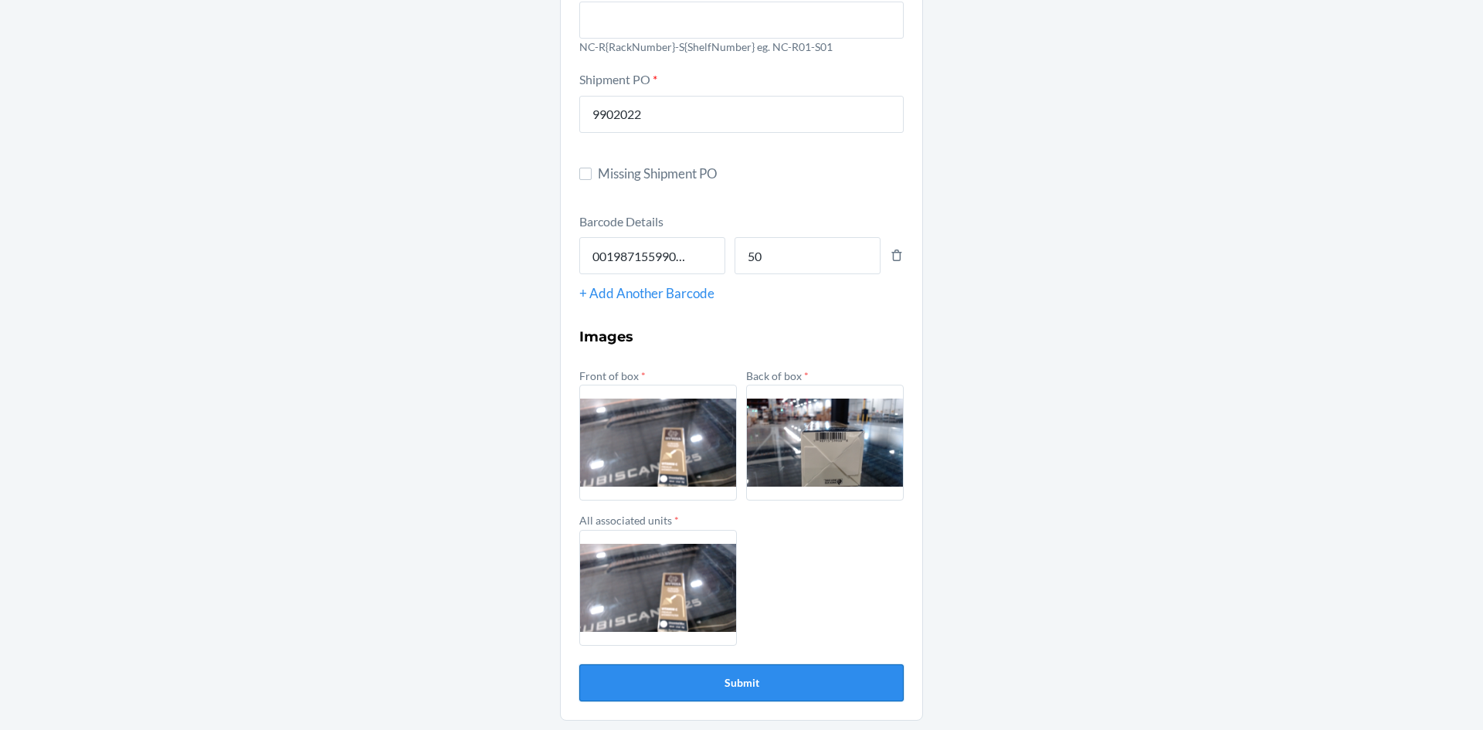
click at [771, 682] on button "Submit" at bounding box center [741, 682] width 324 height 37
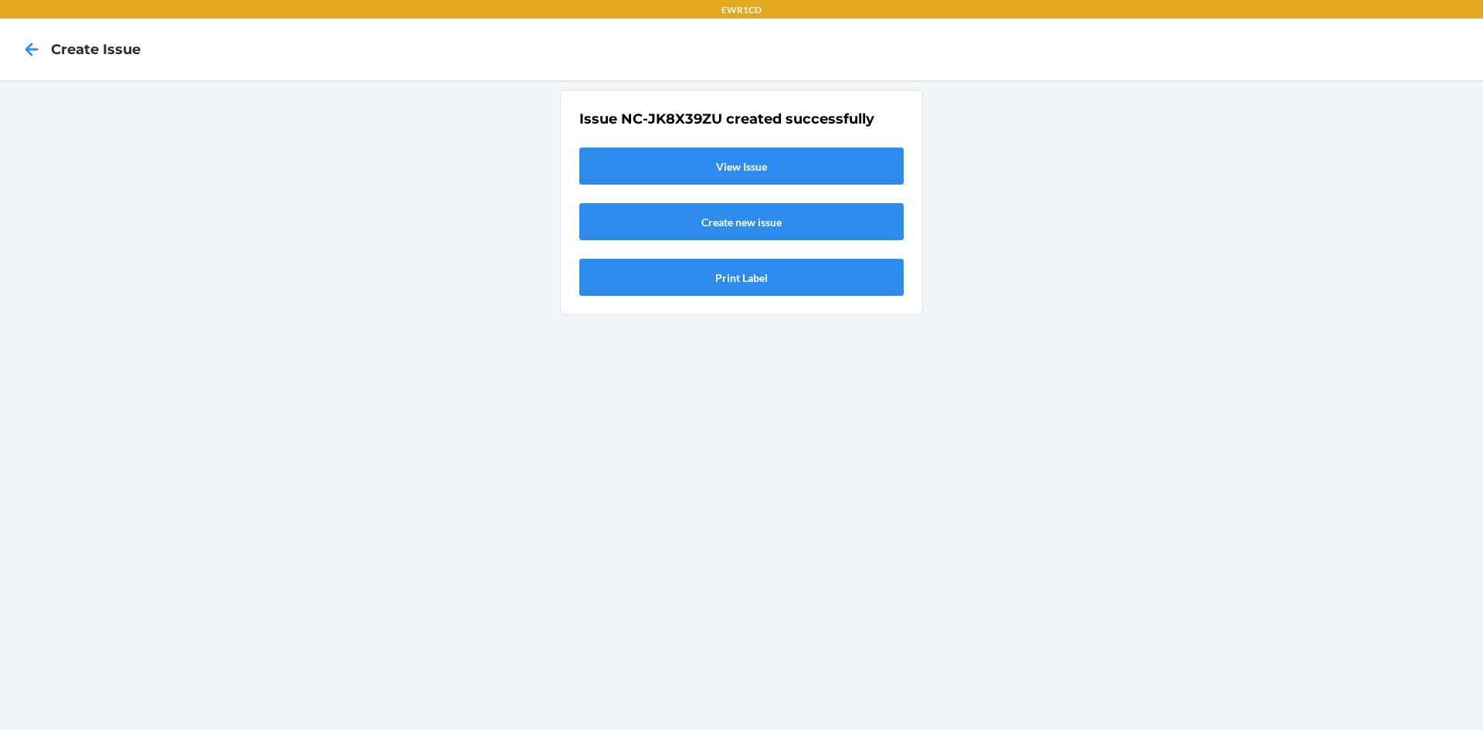
scroll to position [0, 0]
click at [820, 158] on link "View Issue" at bounding box center [741, 165] width 324 height 37
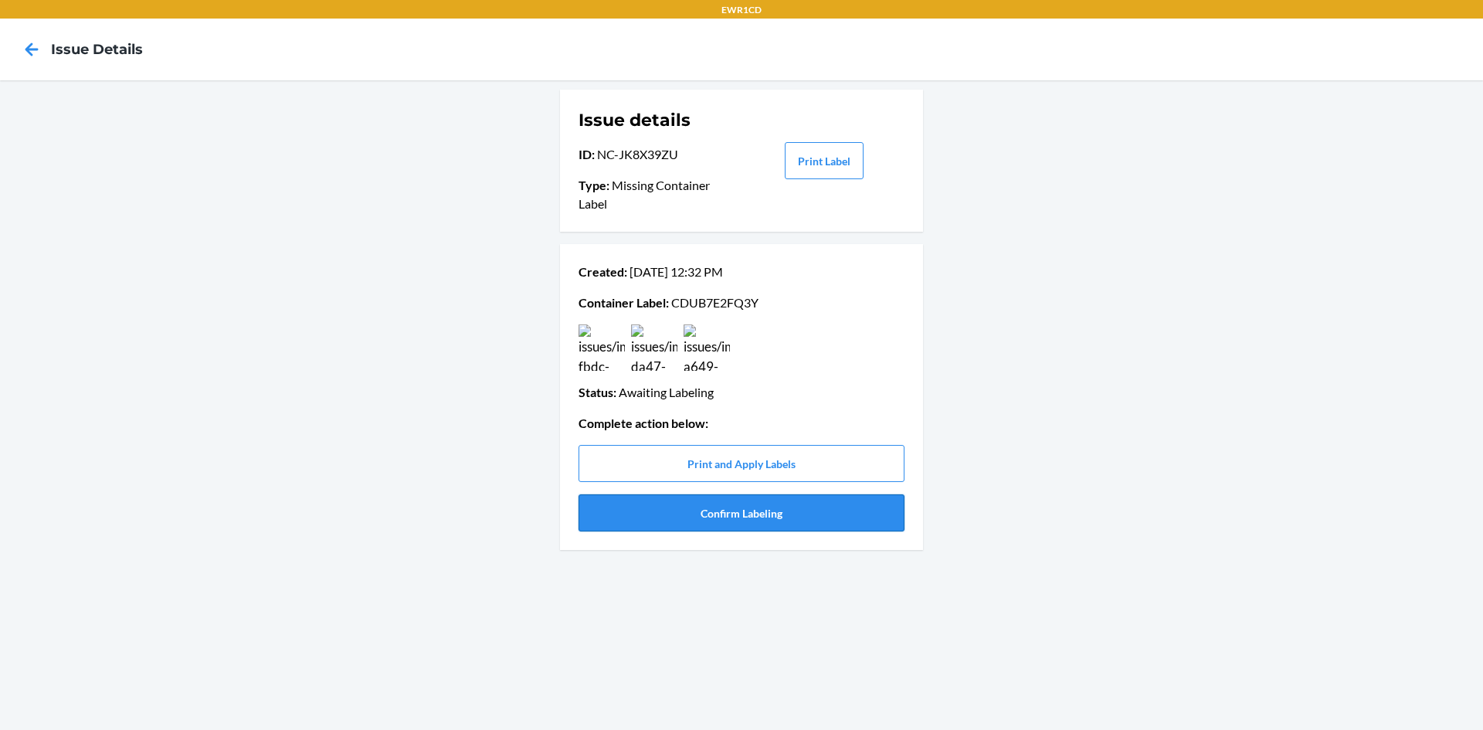
click at [724, 500] on button "Confirm Labeling" at bounding box center [741, 512] width 326 height 37
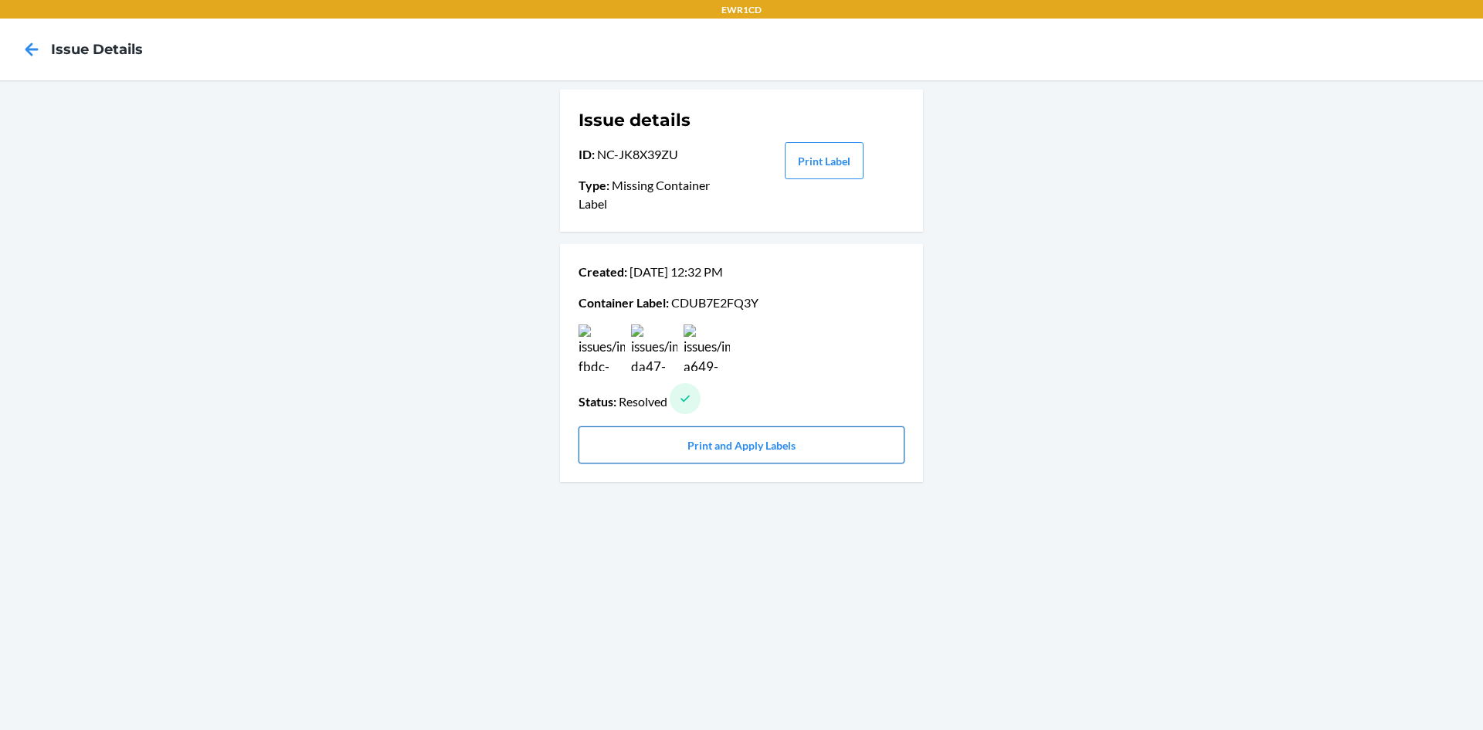
click at [734, 449] on button "Print and Apply Labels" at bounding box center [741, 444] width 326 height 37
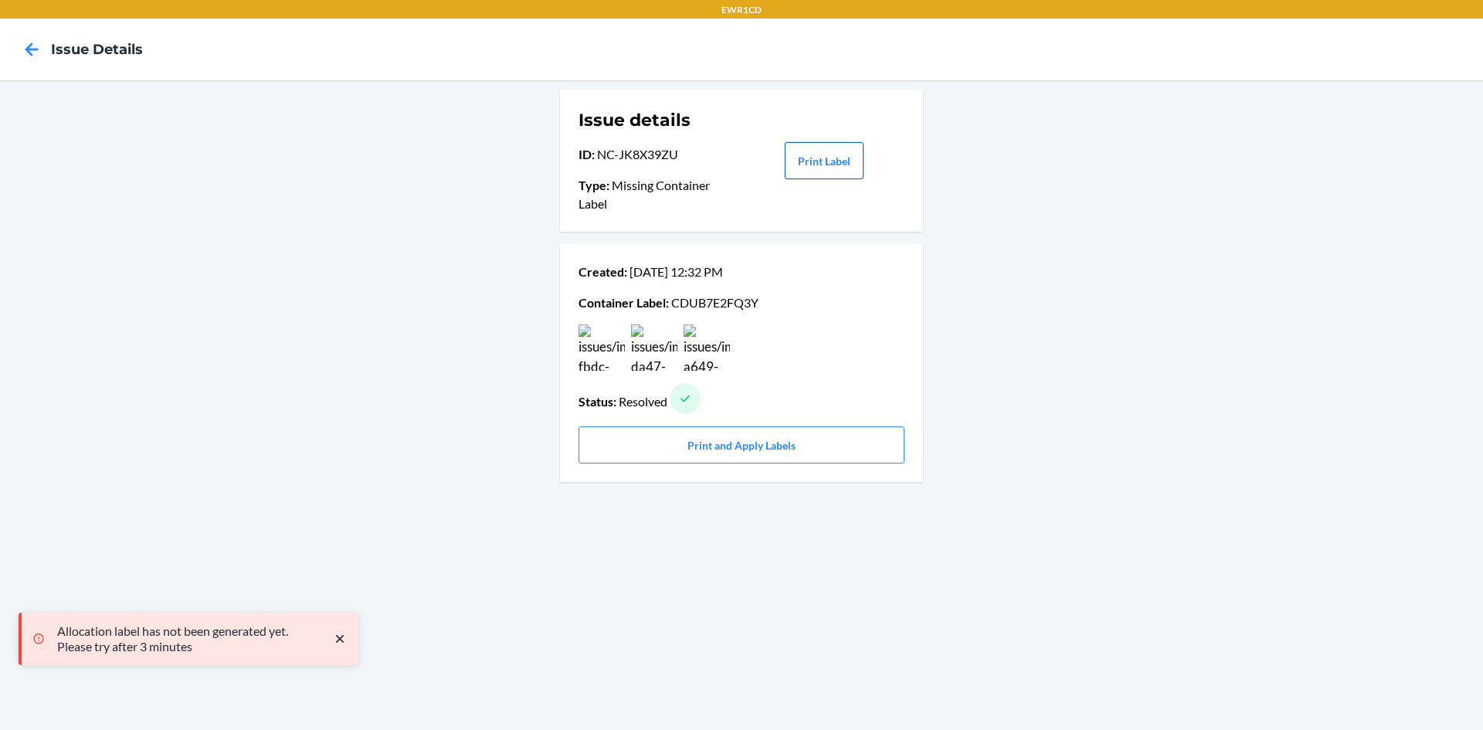
click at [829, 154] on button "Print Label" at bounding box center [824, 160] width 79 height 37
